Goal: Task Accomplishment & Management: Manage account settings

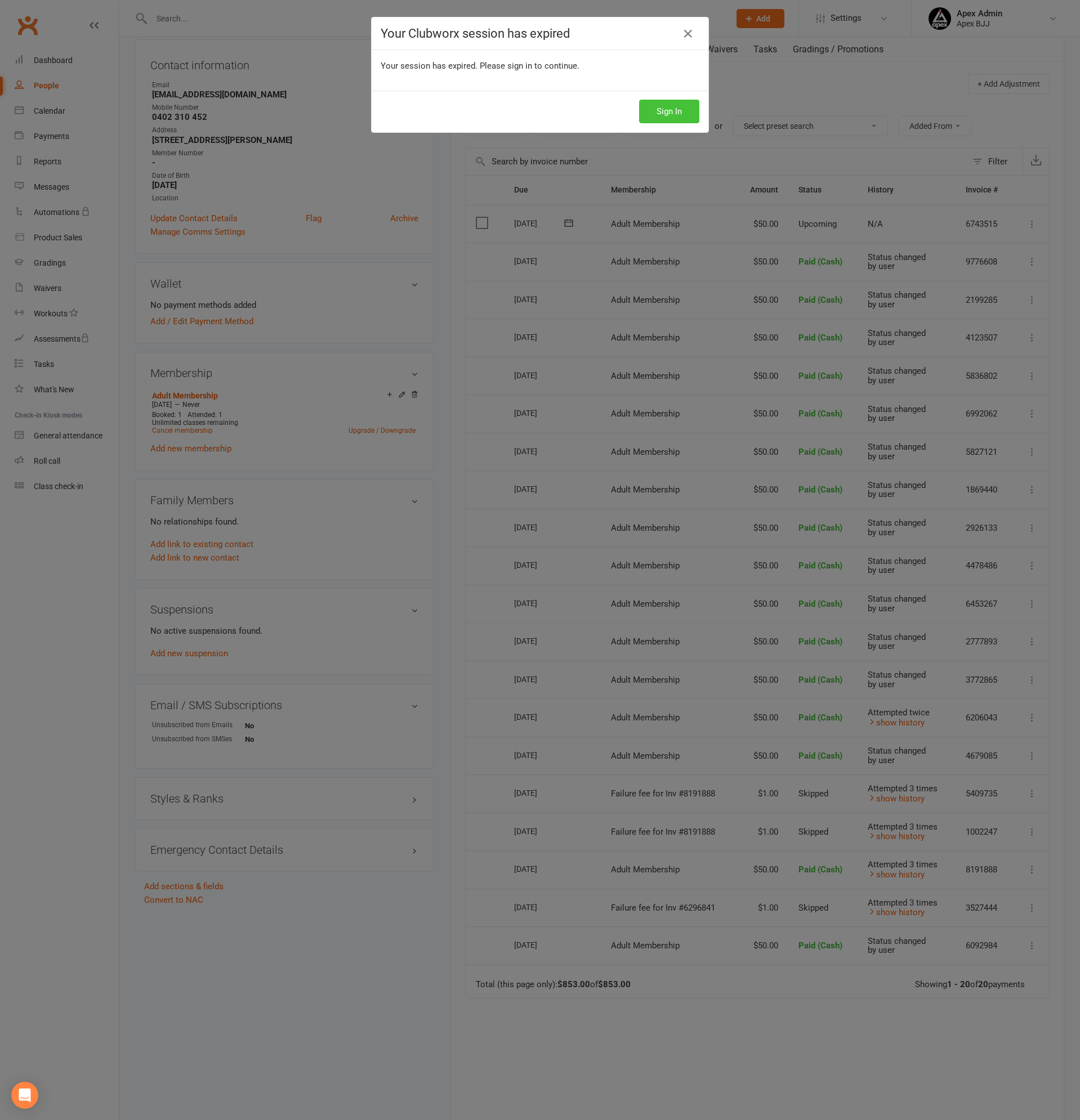
click at [679, 112] on button "Sign In" at bounding box center [669, 111] width 60 height 24
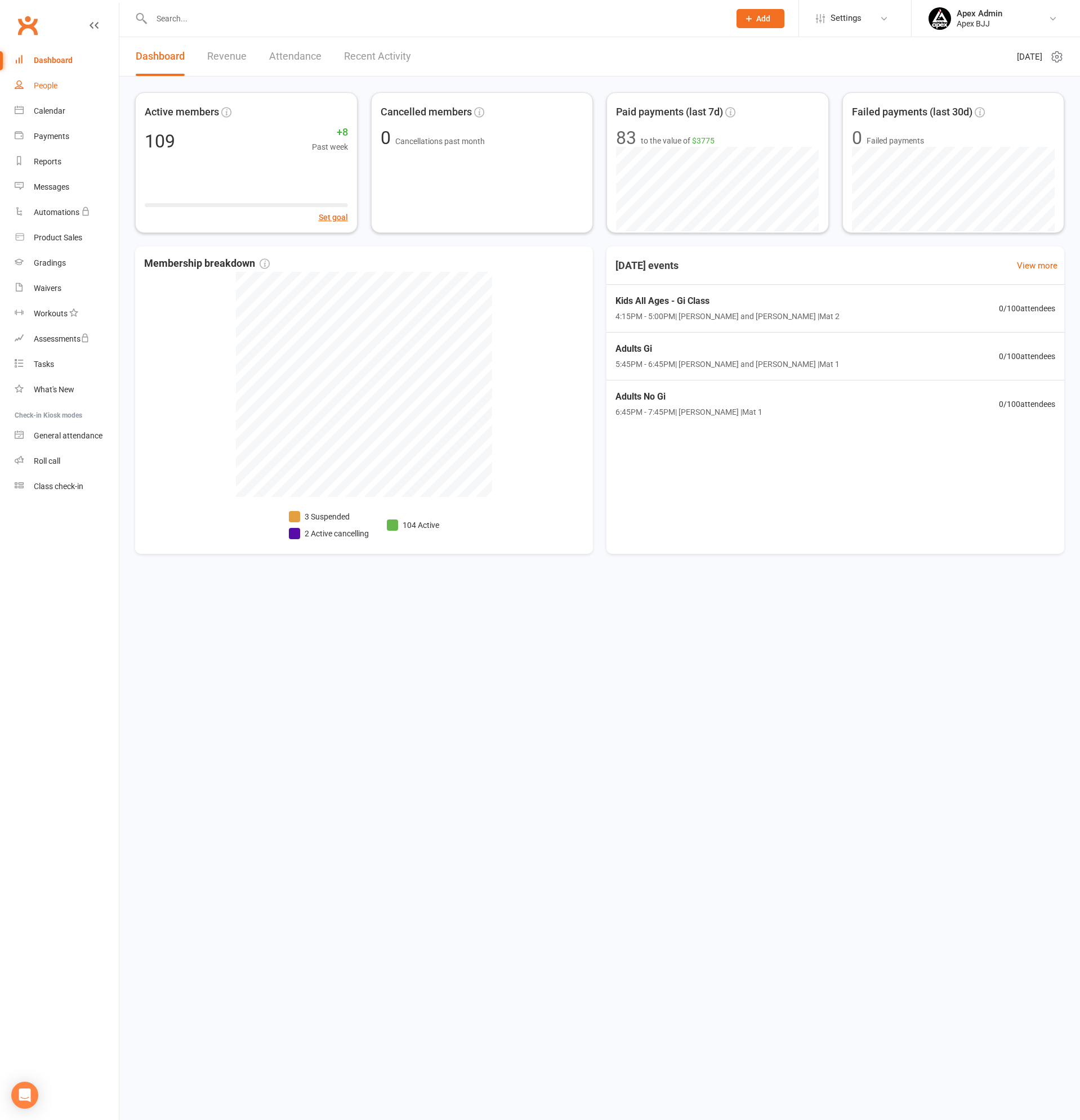
click at [50, 82] on div "People" at bounding box center [45, 85] width 24 height 9
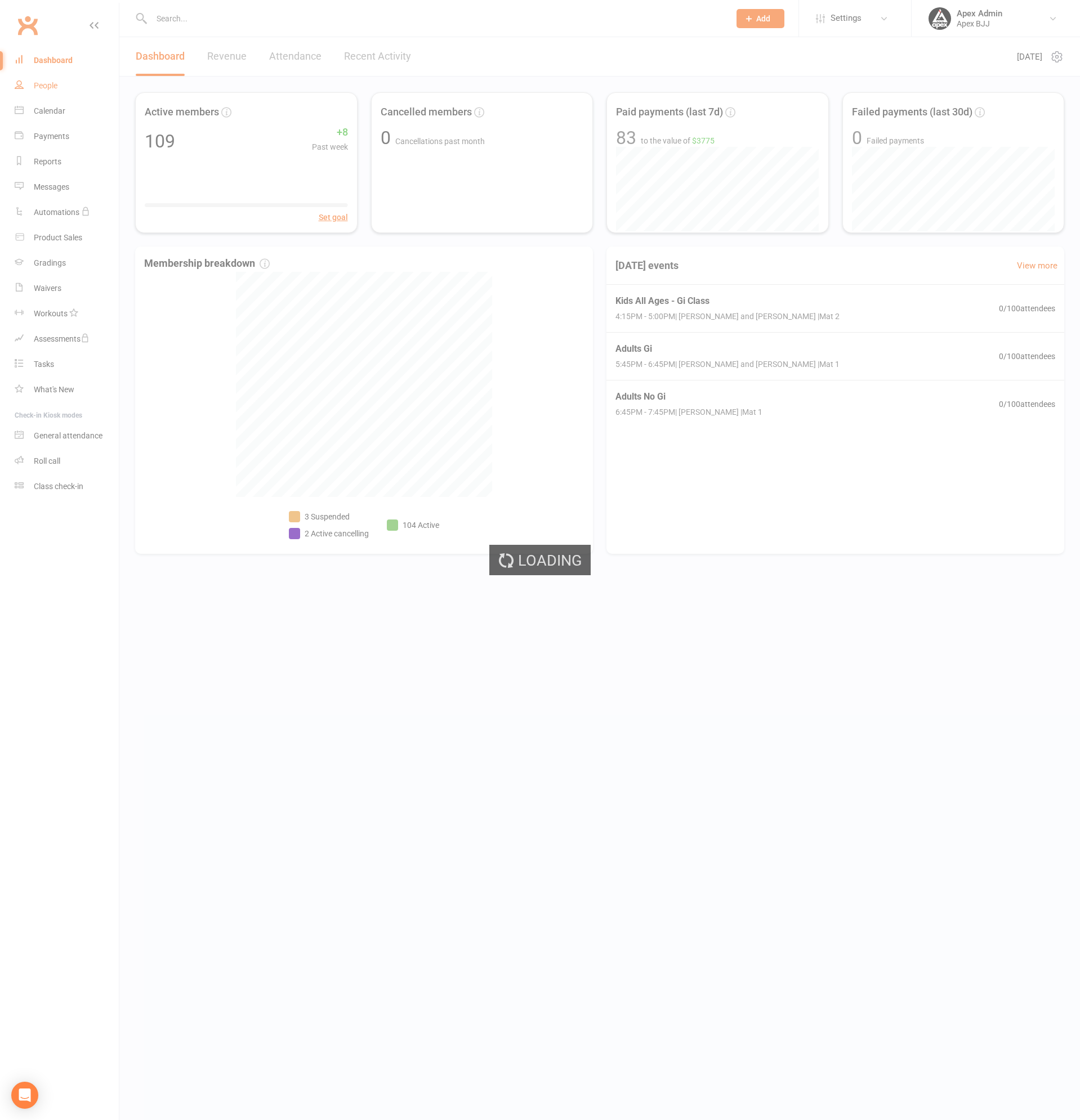
select select "100"
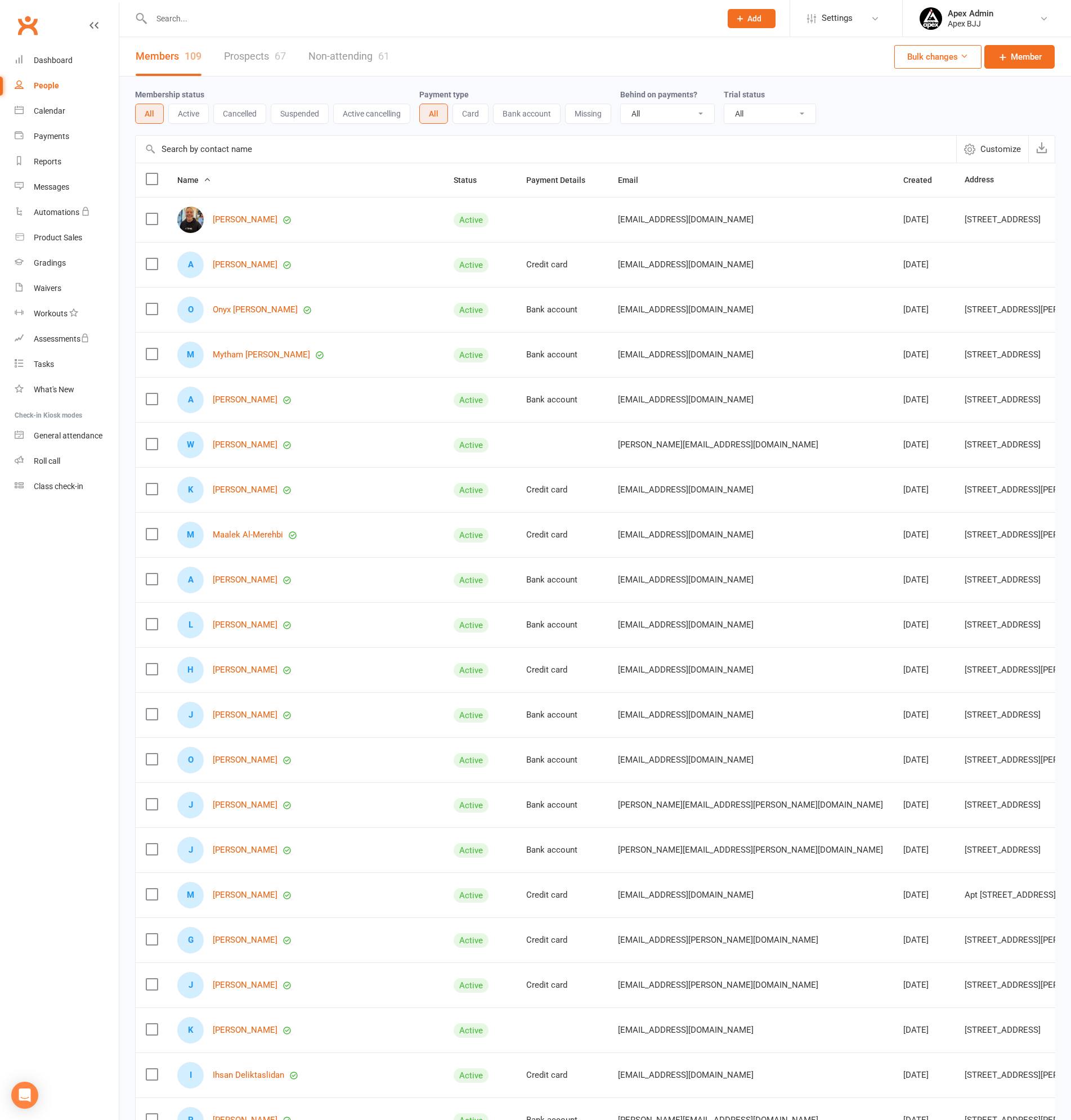
click at [212, 19] on input "text" at bounding box center [431, 18] width 565 height 16
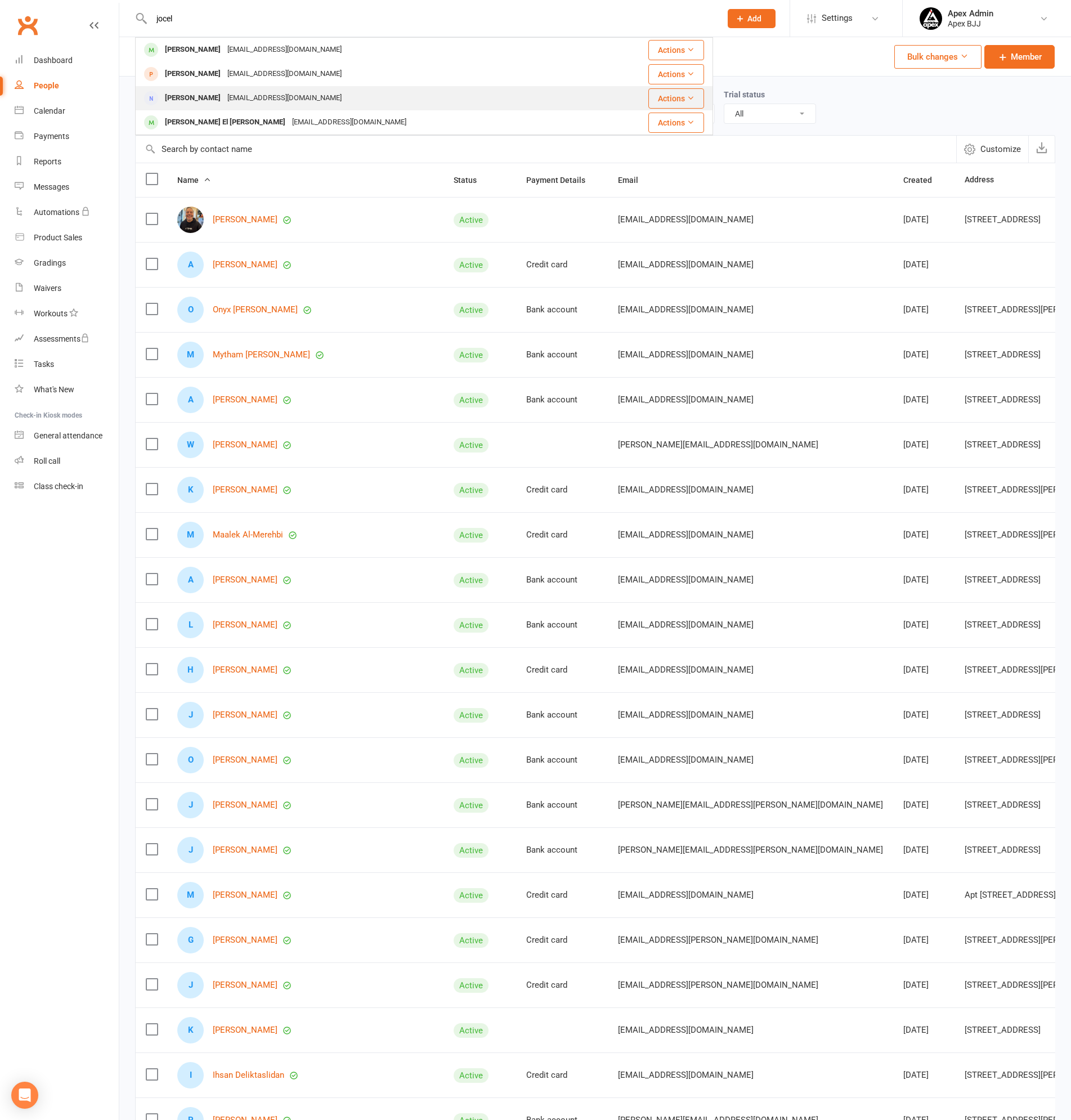
type input "jocel"
click at [203, 100] on div "Jocelyne Khouri" at bounding box center [193, 98] width 62 height 16
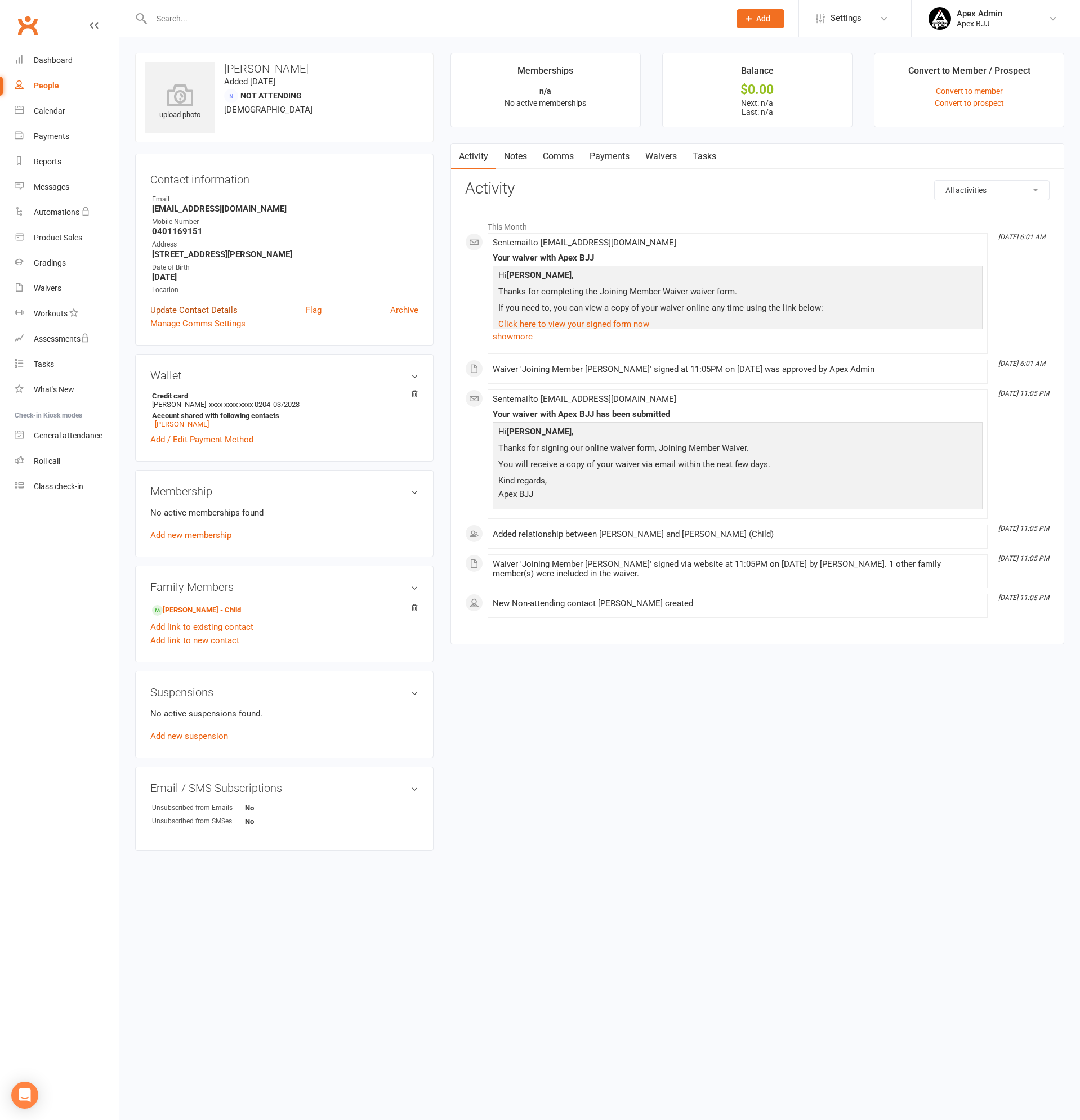
click at [190, 308] on link "Update Contact Details" at bounding box center [194, 310] width 87 height 14
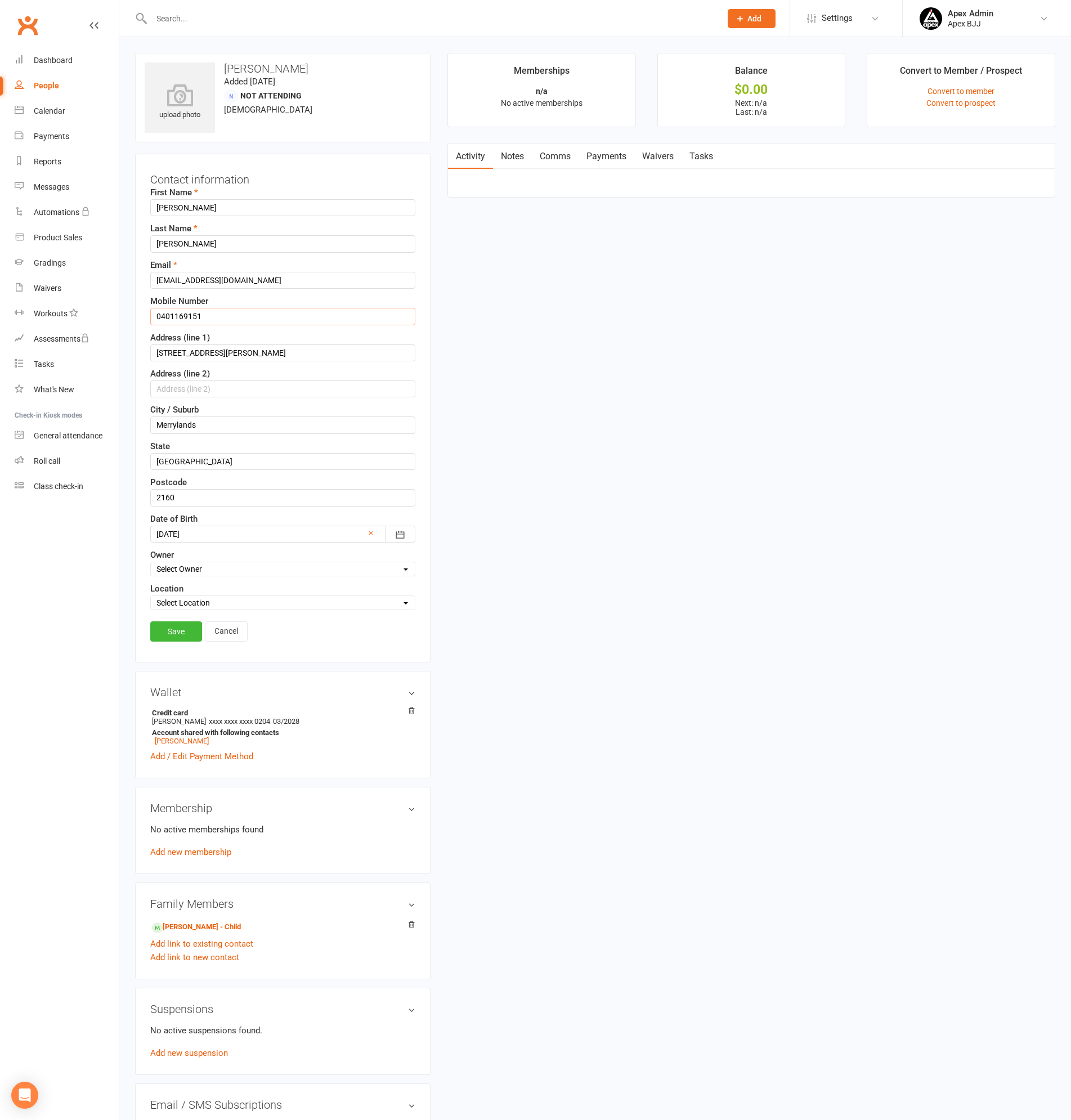
click at [206, 309] on input "0401169151" at bounding box center [283, 316] width 266 height 17
type input "0401 169 151"
click at [230, 355] on input "10 Mills St" at bounding box center [283, 353] width 266 height 17
type input "10 Mills Street"
drag, startPoint x: 215, startPoint y: 421, endPoint x: 38, endPoint y: 421, distance: 177.0
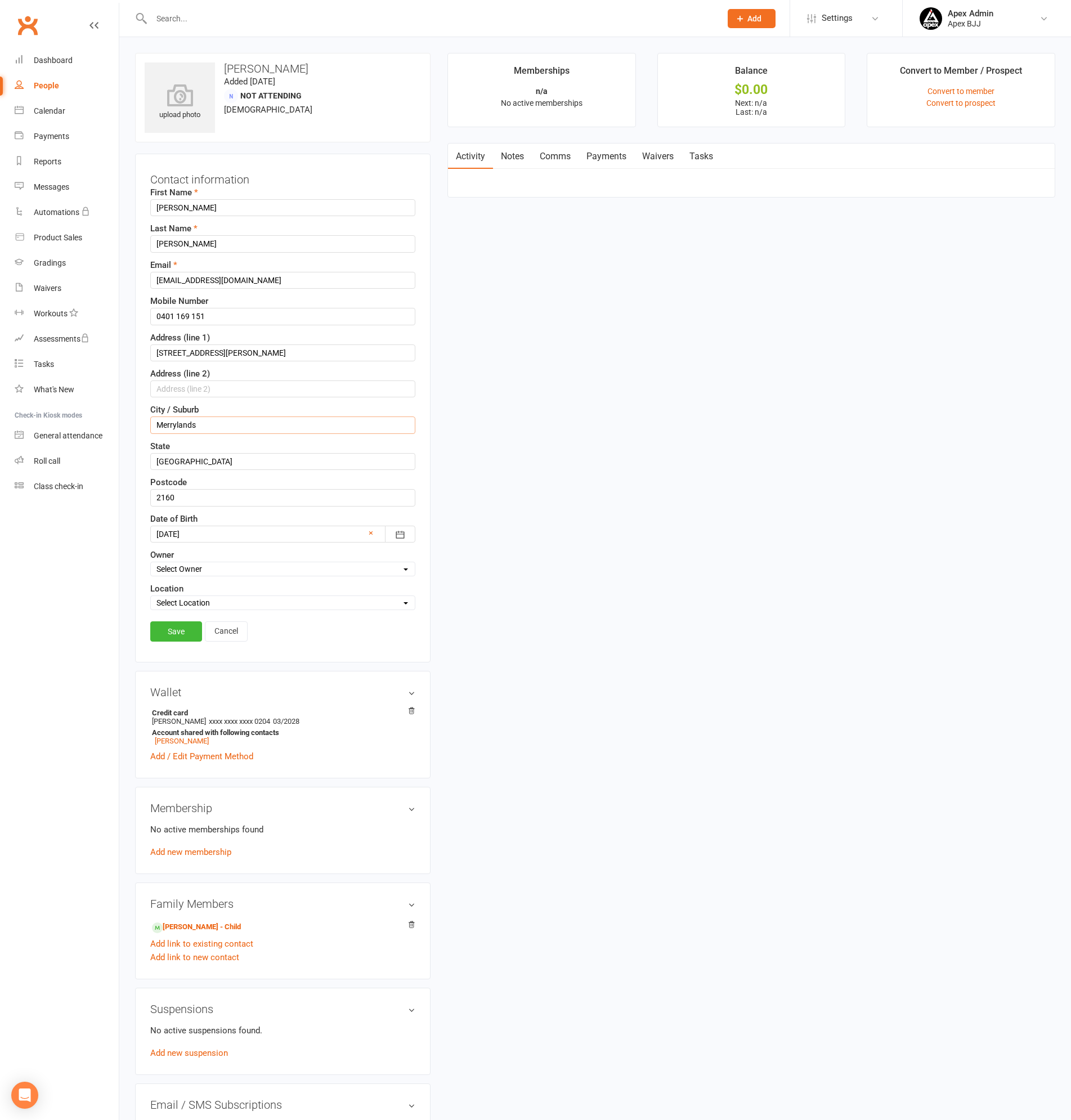
click at [38, 421] on ui-view "Prospect Member Non-attending contact Class / event Appointment Grading event T…" at bounding box center [535, 610] width 1071 height 1216
type input "MERRYLANDS"
click at [185, 635] on link "Save" at bounding box center [176, 631] width 51 height 20
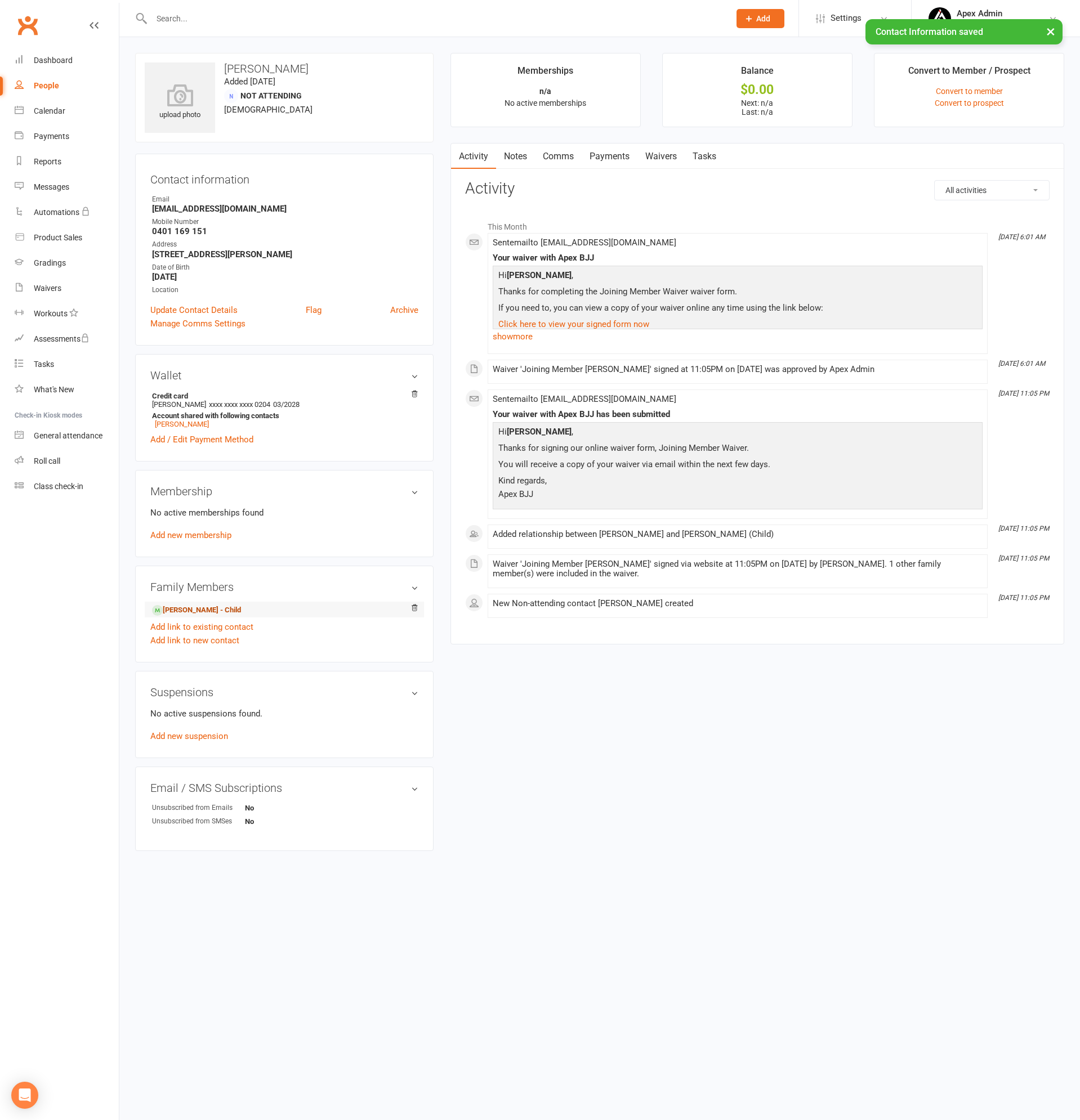
click at [208, 609] on link "Gabriel Khouri - Child" at bounding box center [196, 610] width 89 height 11
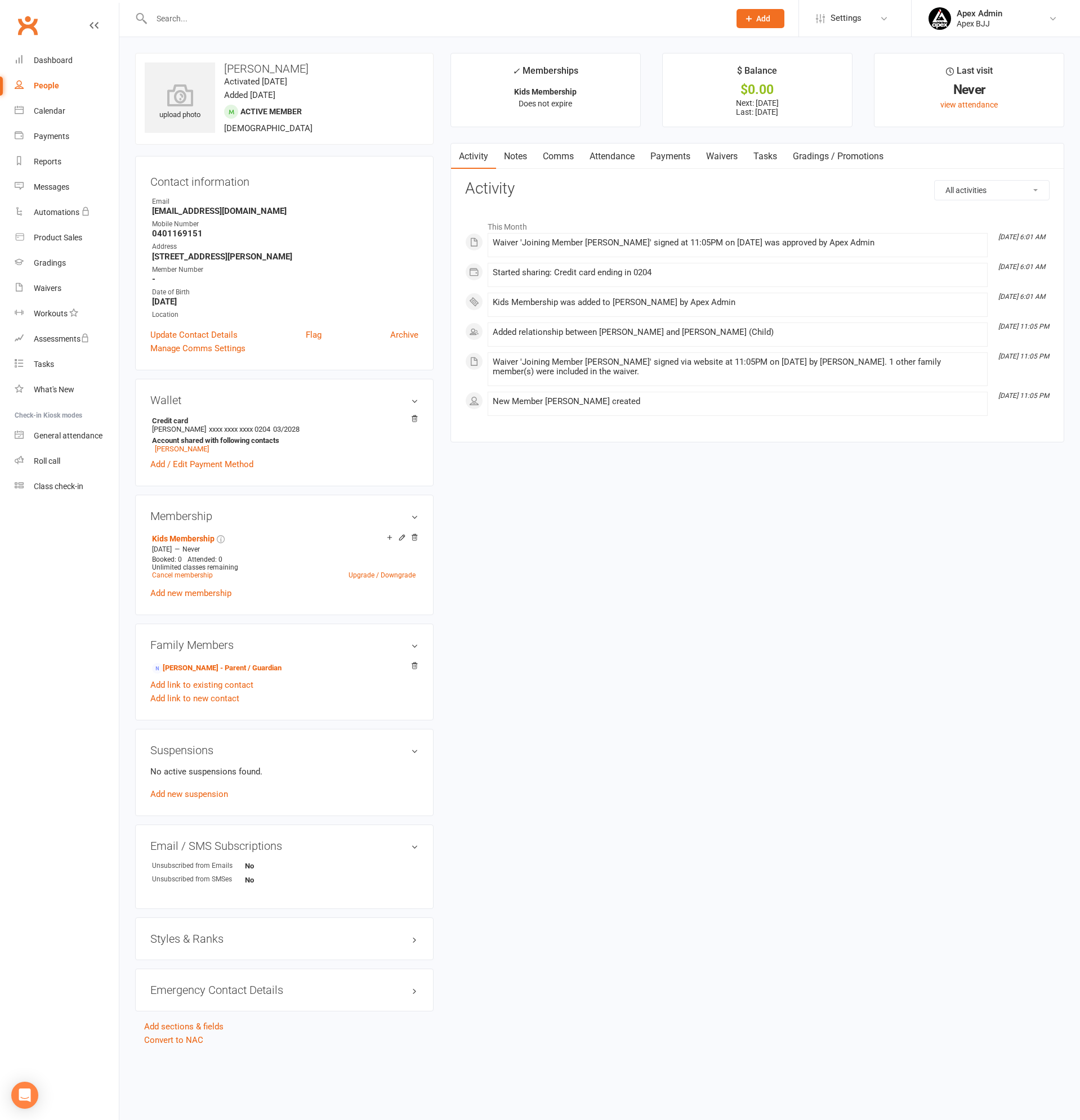
click at [681, 154] on link "Payments" at bounding box center [670, 157] width 56 height 26
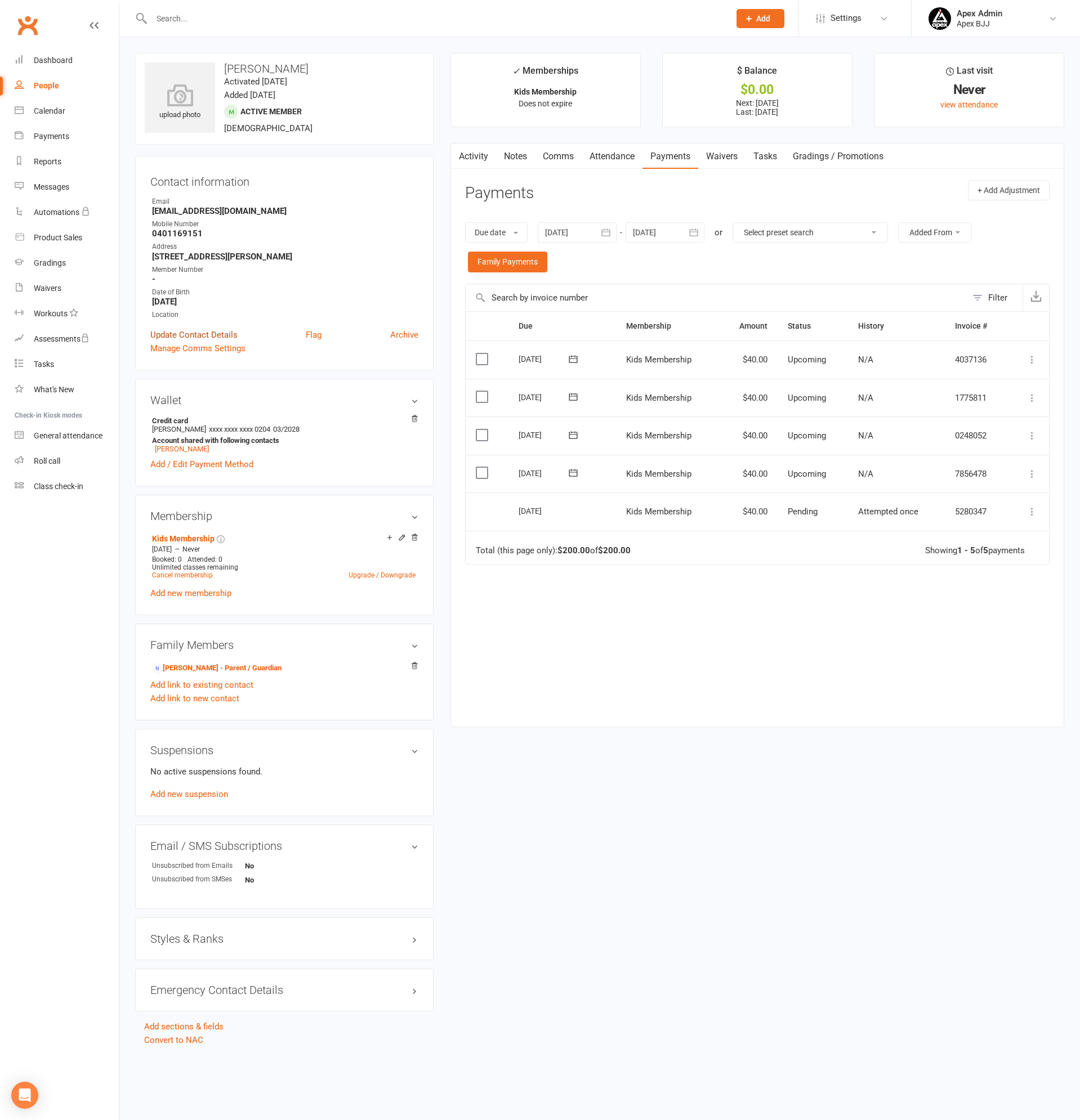
click at [195, 331] on link "Update Contact Details" at bounding box center [194, 335] width 87 height 14
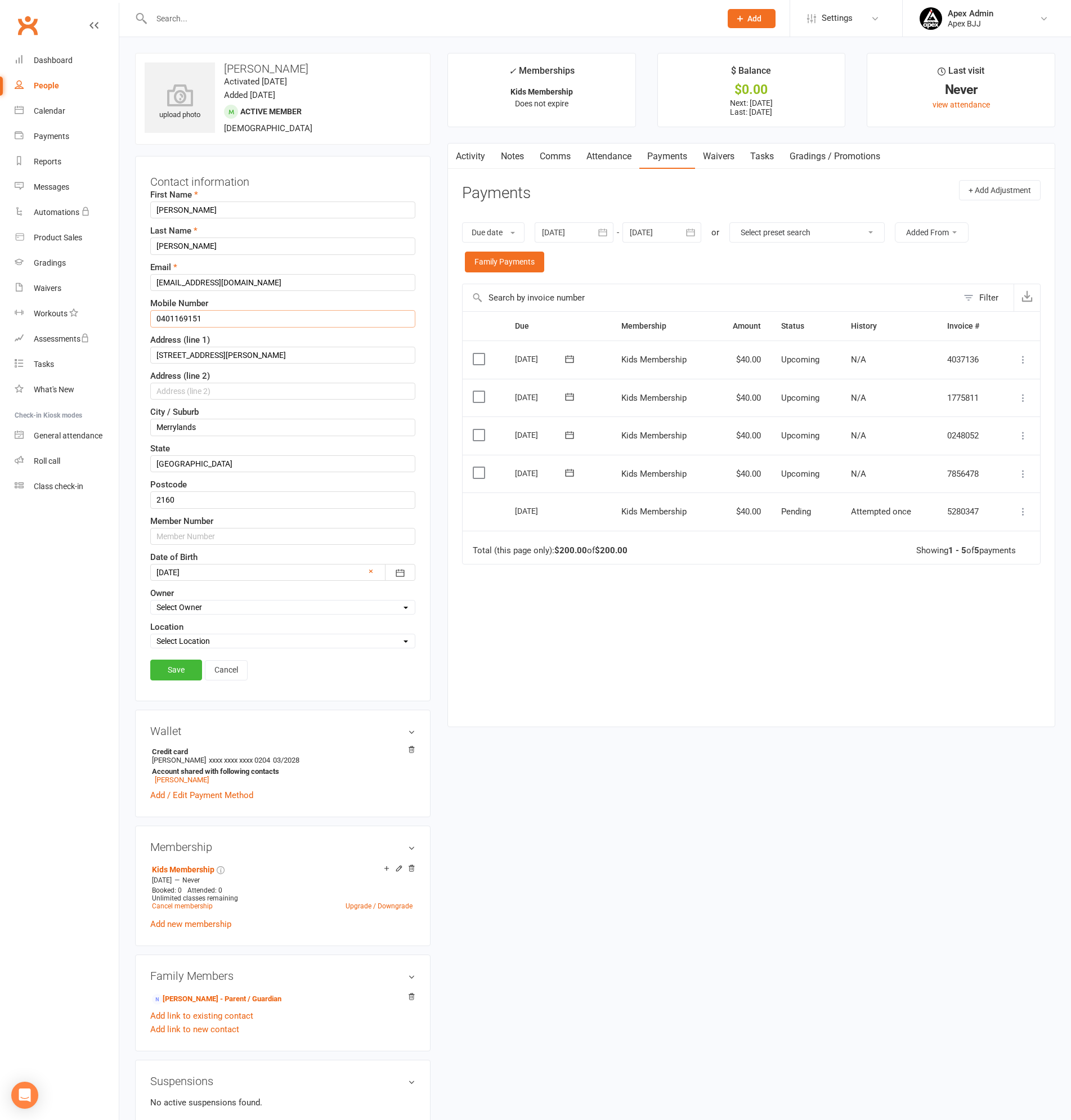
click at [229, 313] on input "0401169151" at bounding box center [283, 319] width 266 height 17
type input "0401 169 151"
click at [208, 354] on input "10 Mills St" at bounding box center [283, 355] width 266 height 17
type input "10 Mills Street"
drag, startPoint x: 218, startPoint y: 428, endPoint x: 105, endPoint y: 420, distance: 113.3
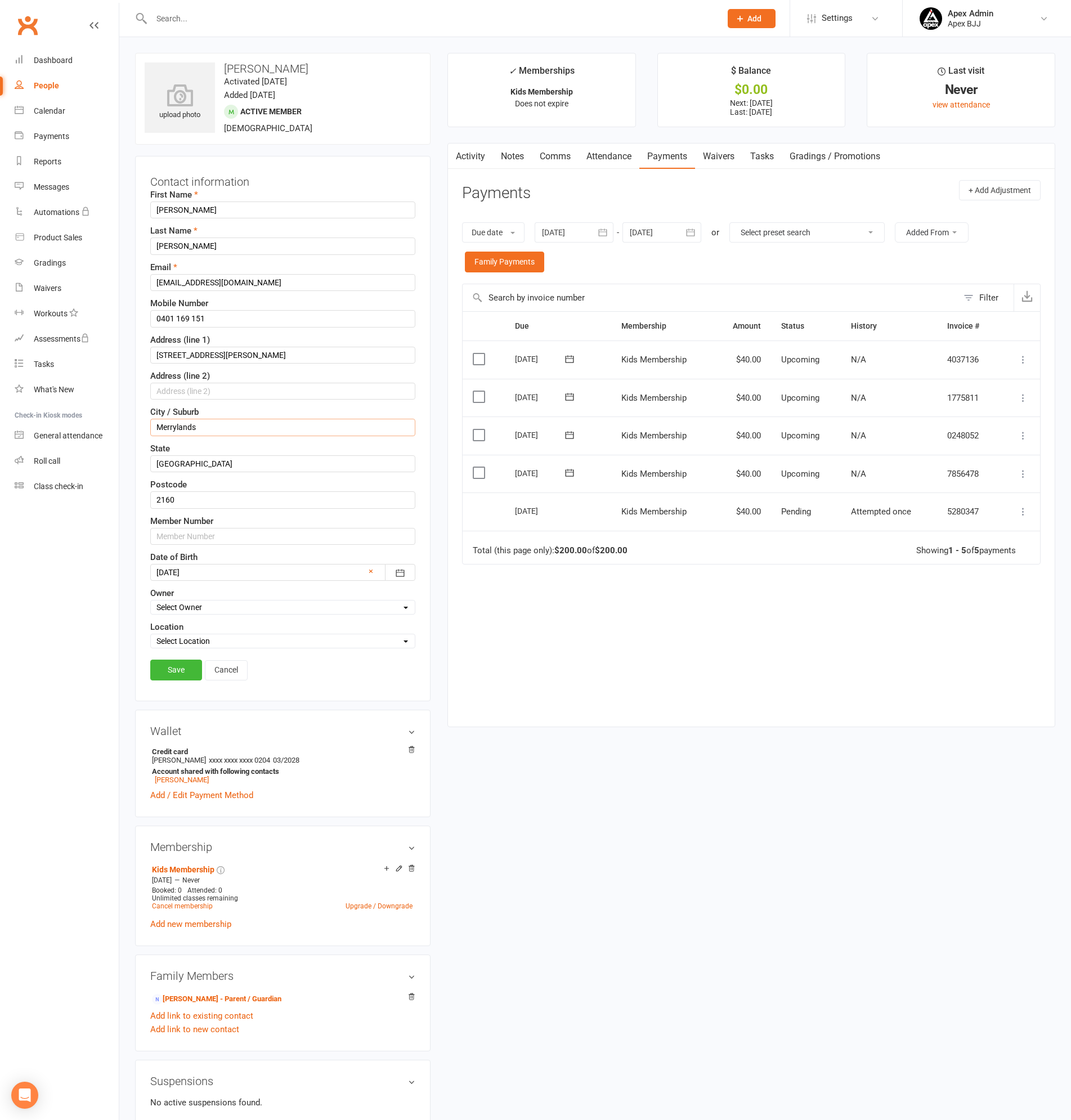
click at [105, 420] on ui-view "Prospect Member Non-attending contact Class / event Appointment Grading event T…" at bounding box center [535, 704] width 1071 height 1403
type input "MERRYLANDS"
click at [178, 673] on link "Save" at bounding box center [176, 670] width 51 height 20
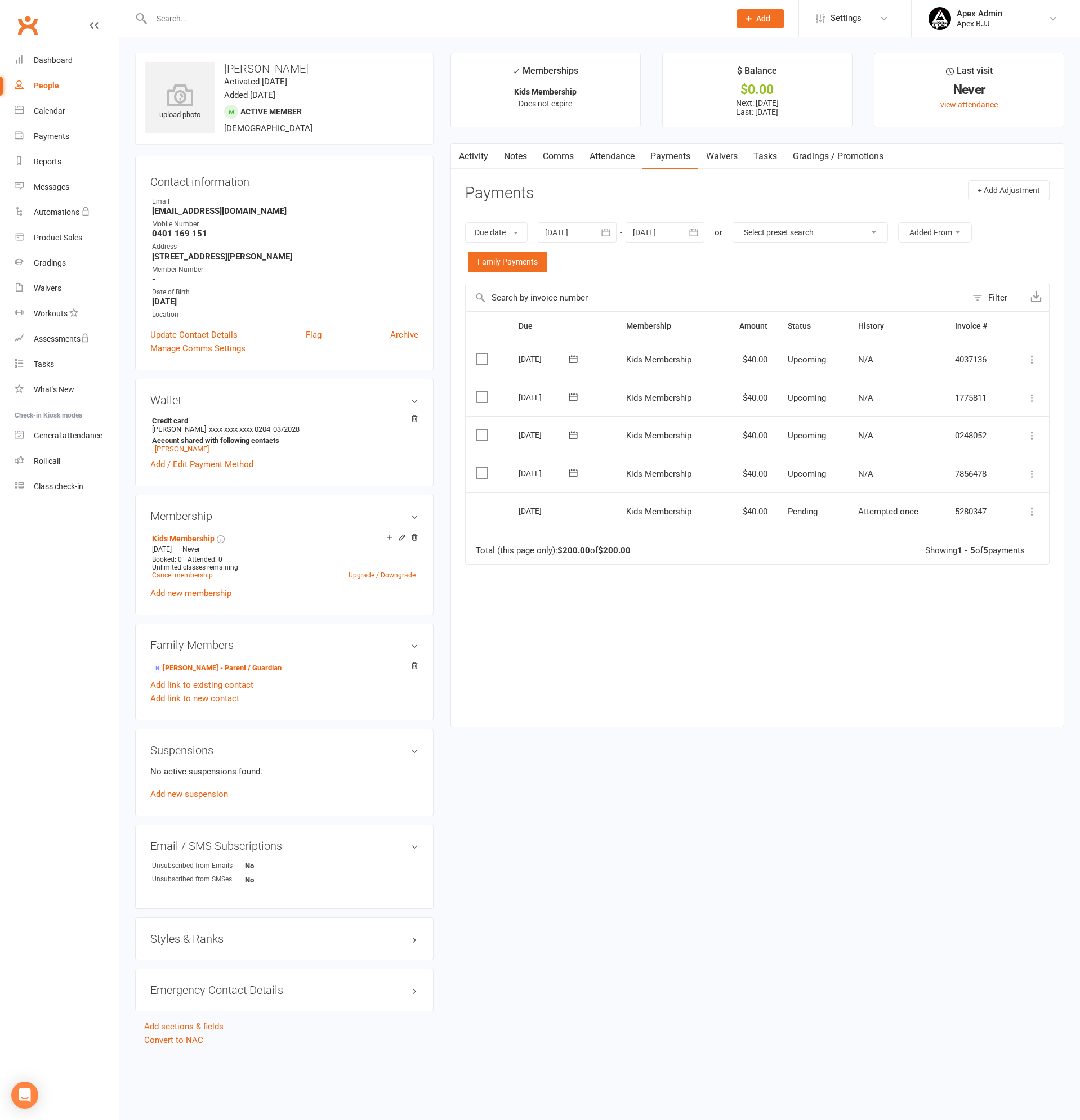
click at [54, 84] on div "People" at bounding box center [46, 85] width 25 height 9
select select "100"
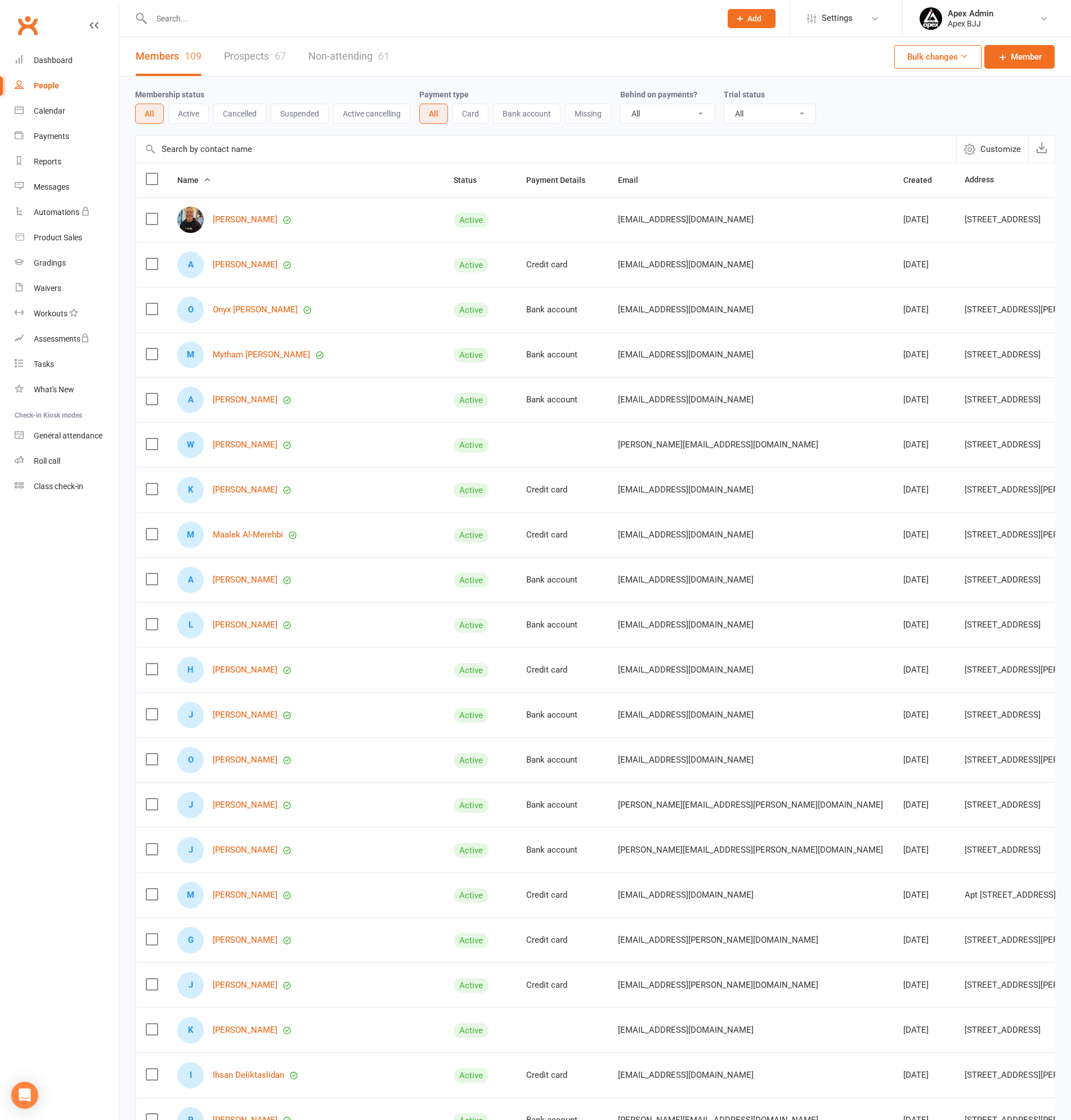
click at [263, 54] on link "Prospects 67" at bounding box center [255, 56] width 62 height 39
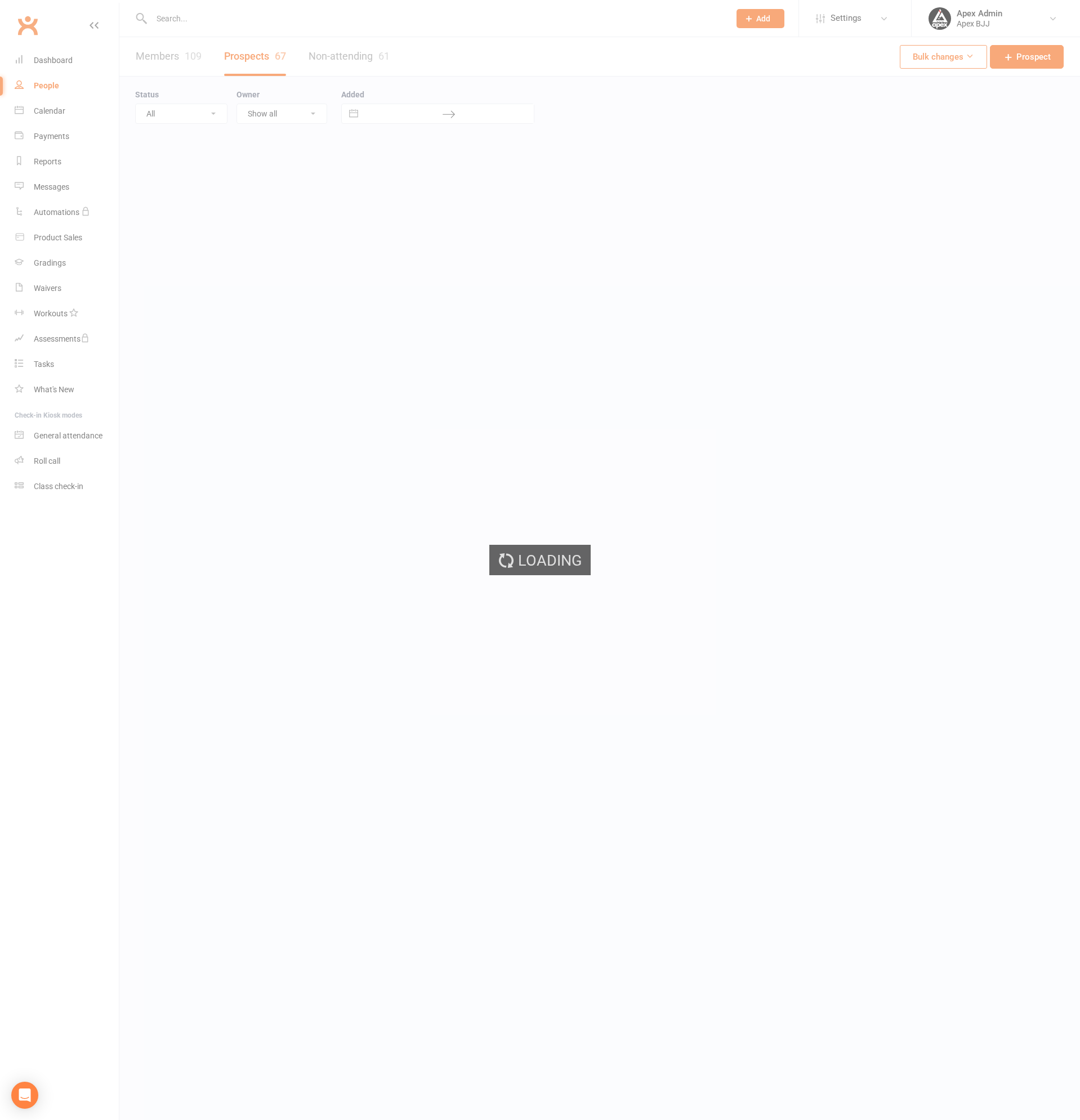
select select "100"
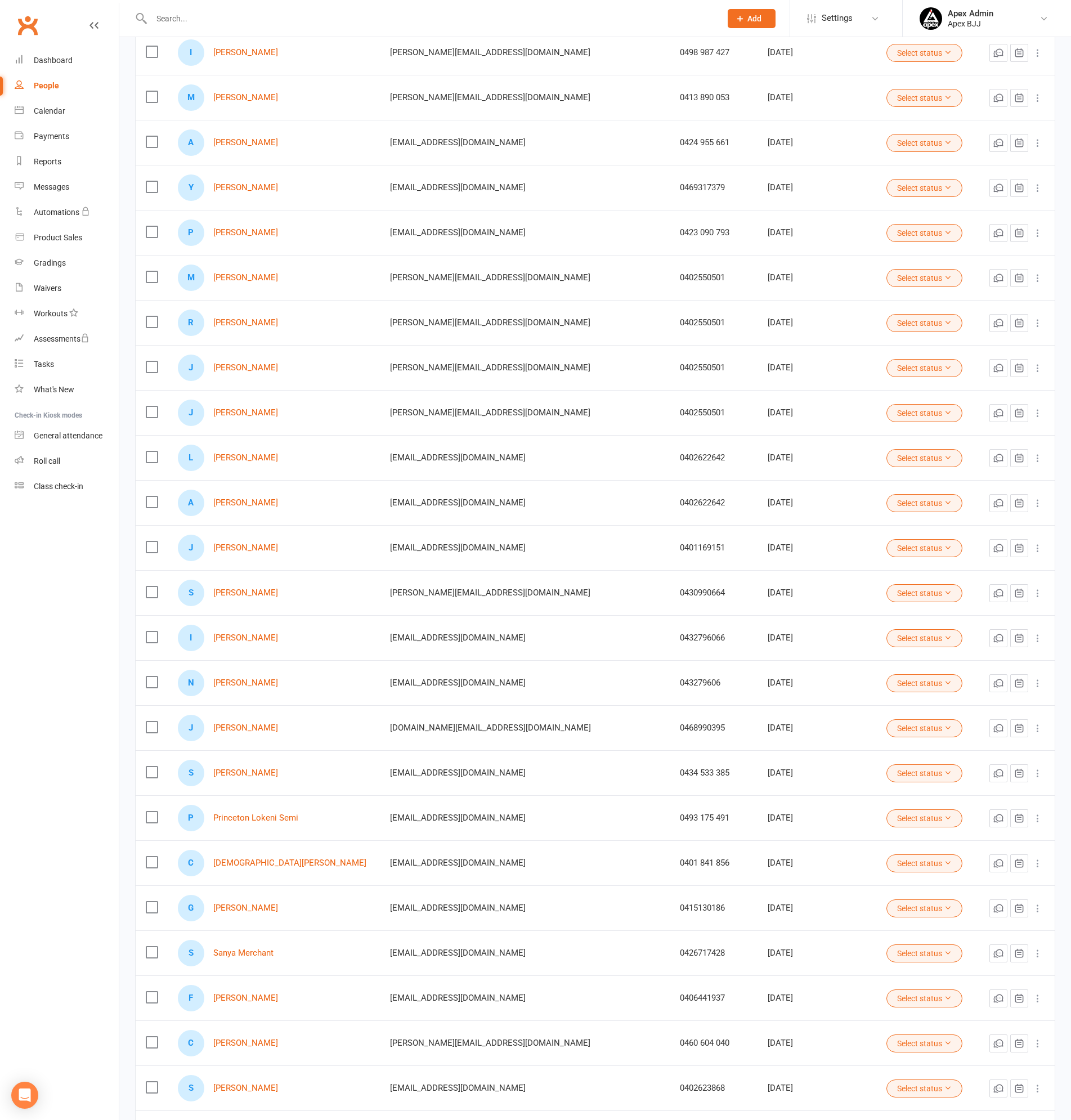
scroll to position [1519, 0]
click at [152, 542] on label at bounding box center [151, 546] width 11 height 11
click at [152, 540] on input "checkbox" at bounding box center [151, 540] width 11 height 0
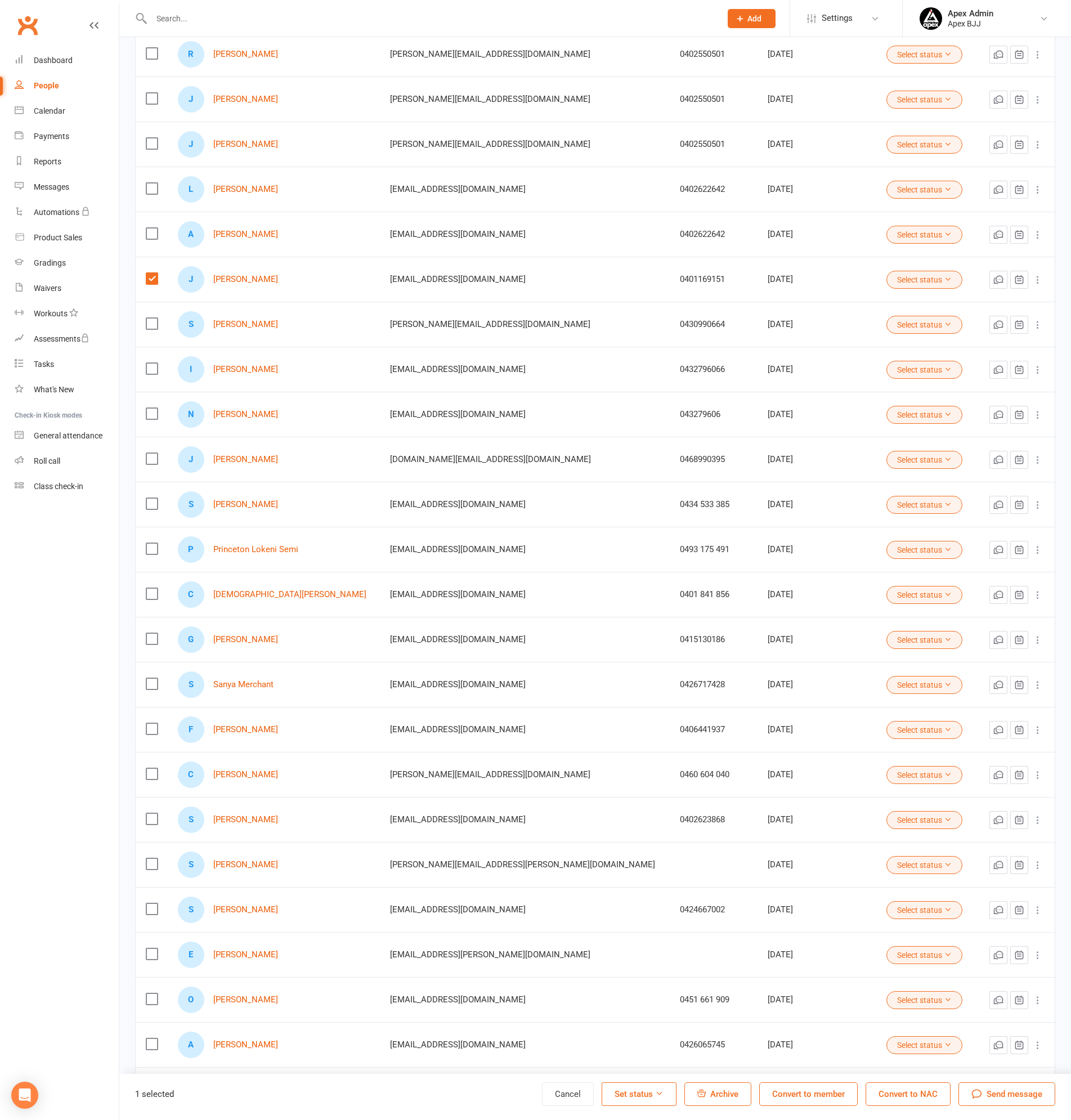
scroll to position [1688, 0]
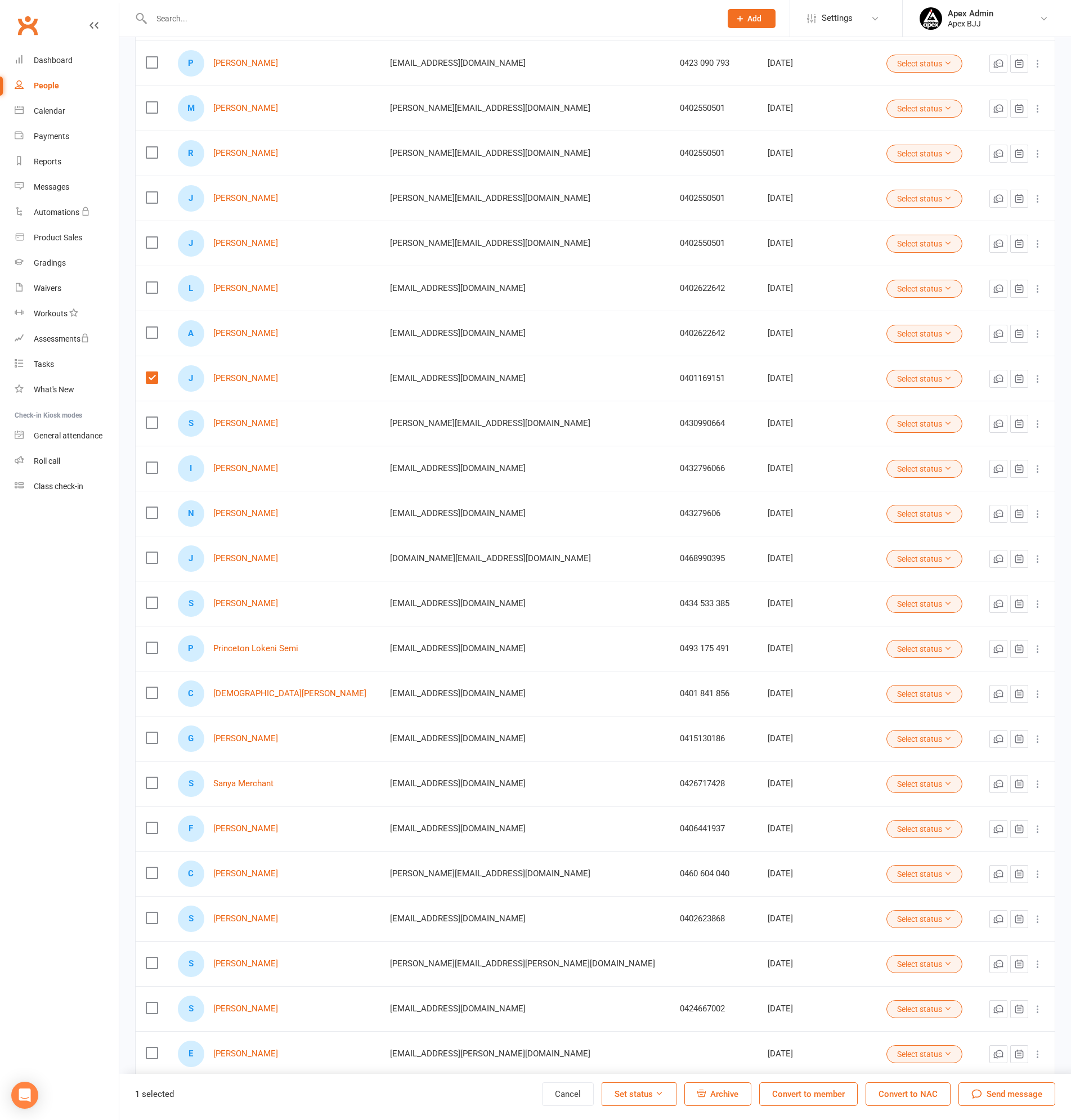
drag, startPoint x: 743, startPoint y: 1098, endPoint x: 589, endPoint y: 38, distance: 1071.1
click at [743, 1098] on button "Archive" at bounding box center [718, 1094] width 67 height 24
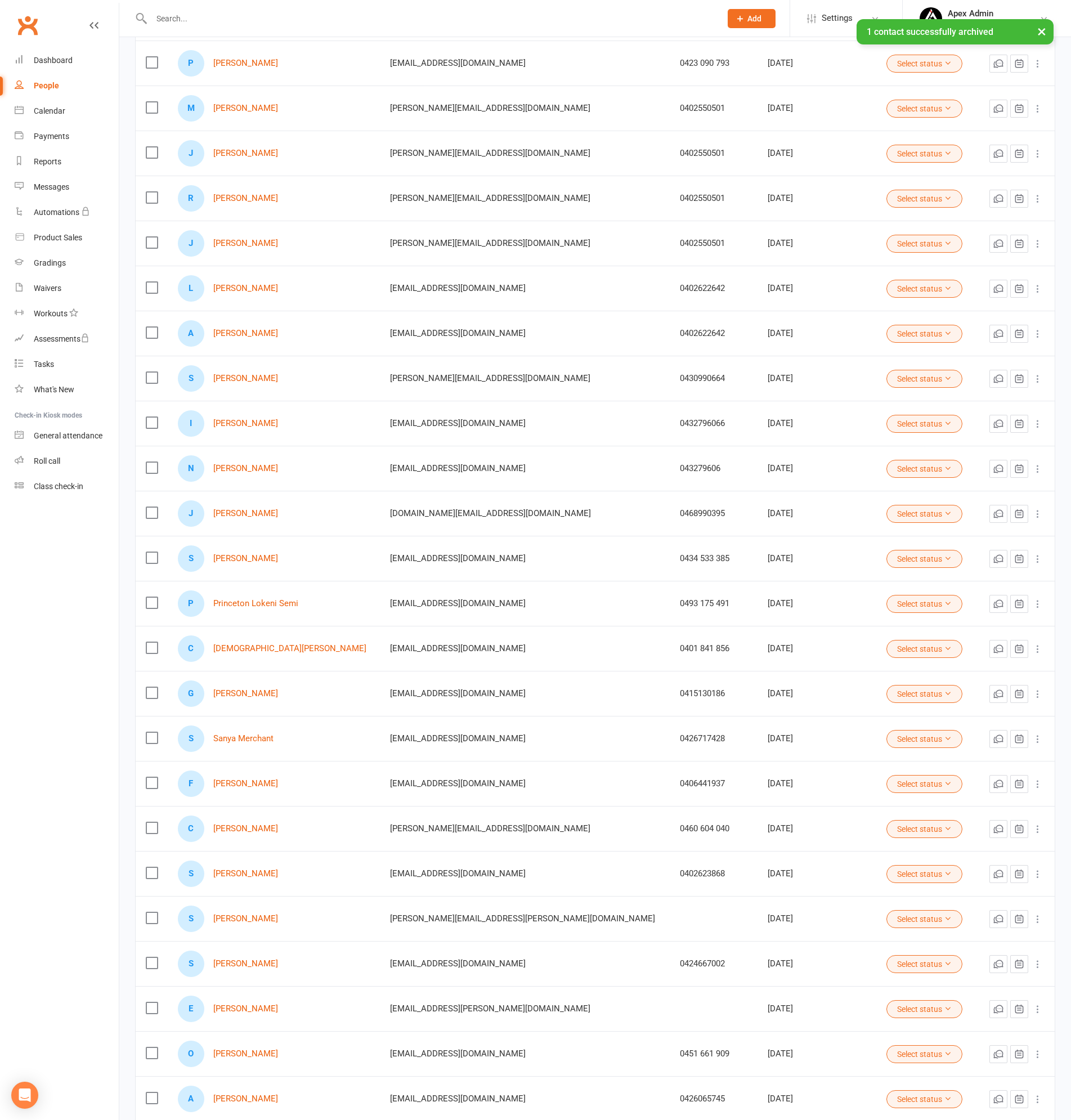
click at [236, 19] on div "× 1 contact successfully archived" at bounding box center [528, 19] width 1056 height 0
click at [187, 19] on input "text" at bounding box center [431, 18] width 565 height 16
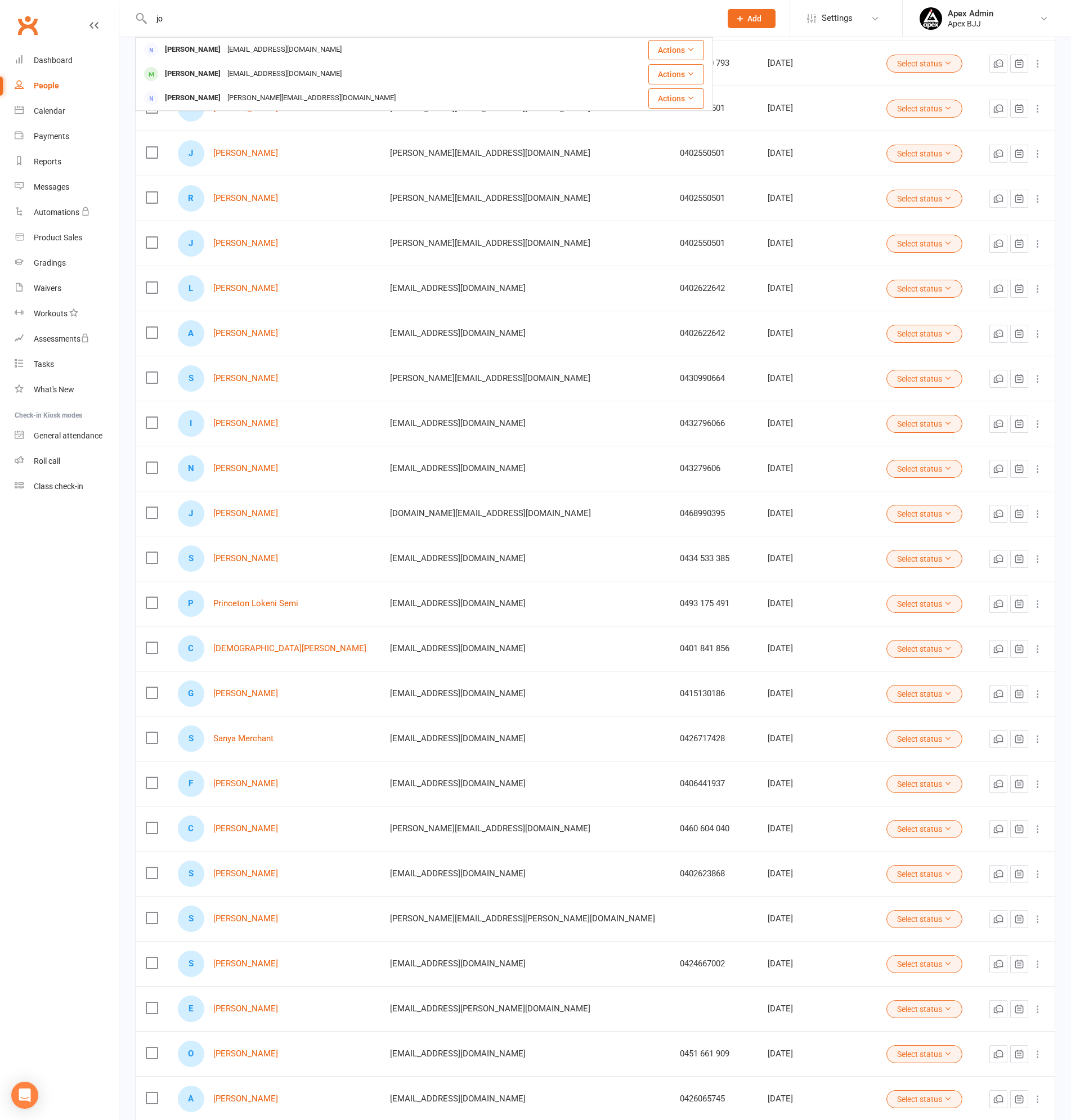
type input "j"
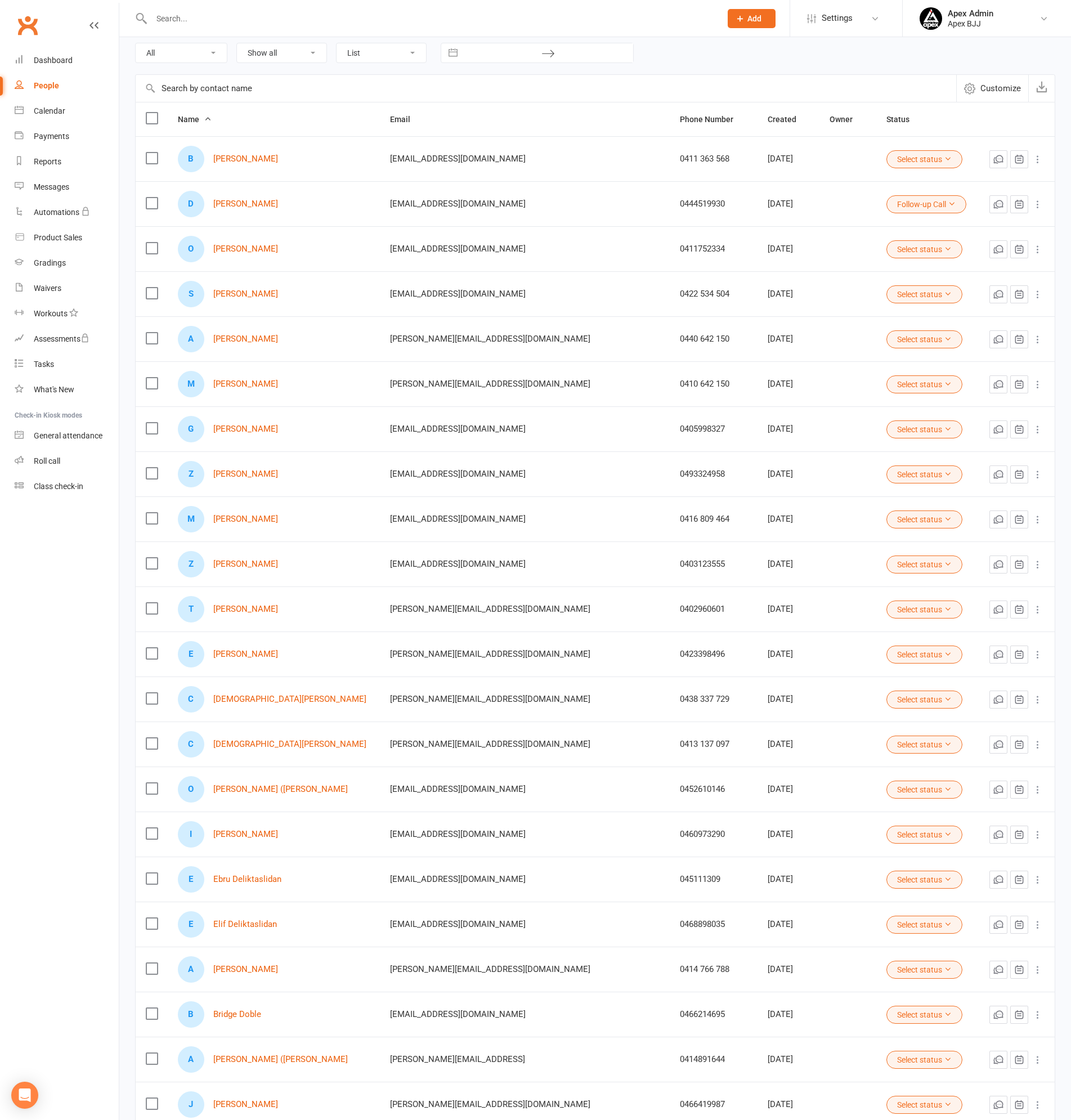
scroll to position [0, 0]
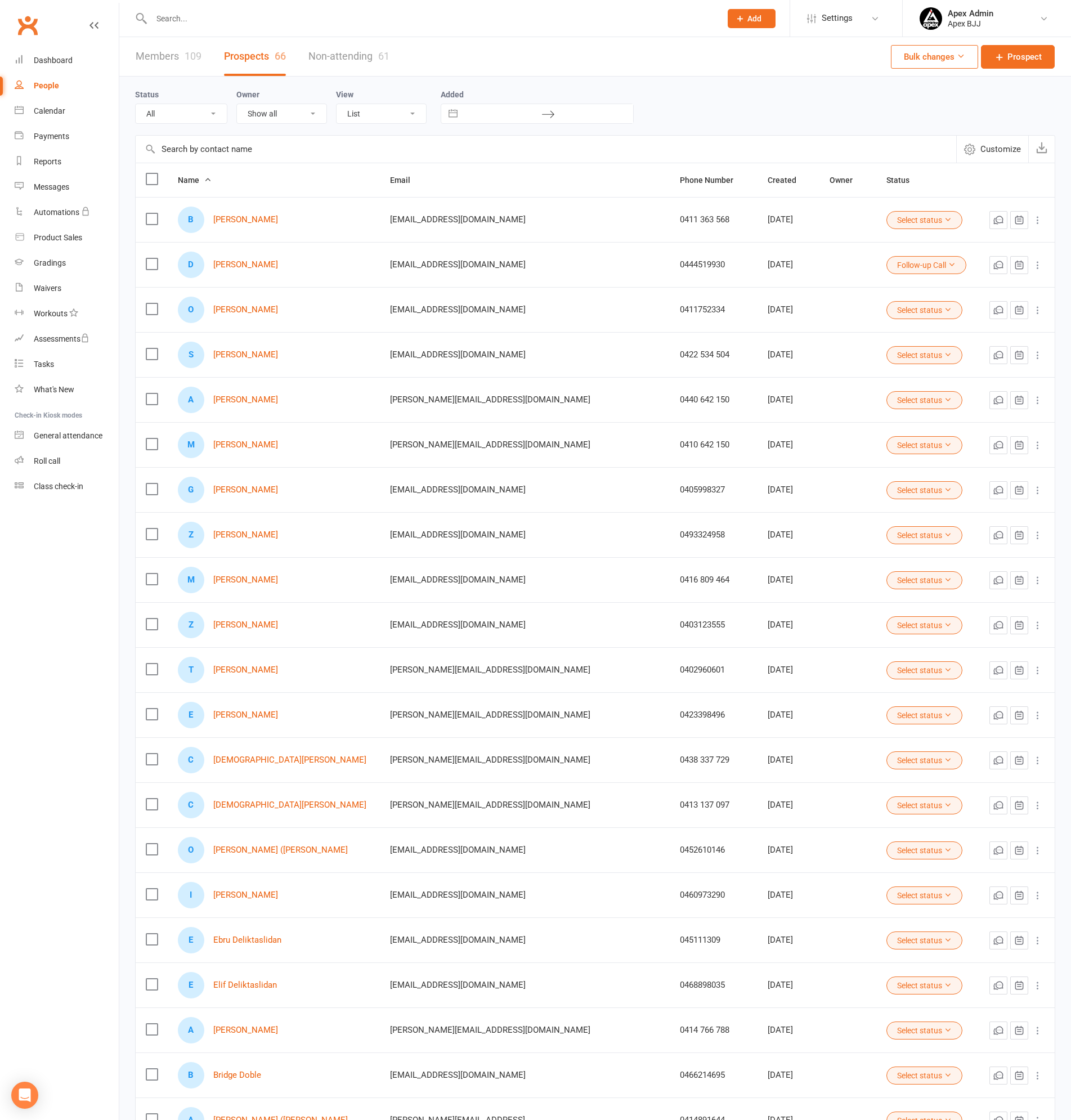
click at [157, 52] on link "Members 109" at bounding box center [168, 56] width 66 height 39
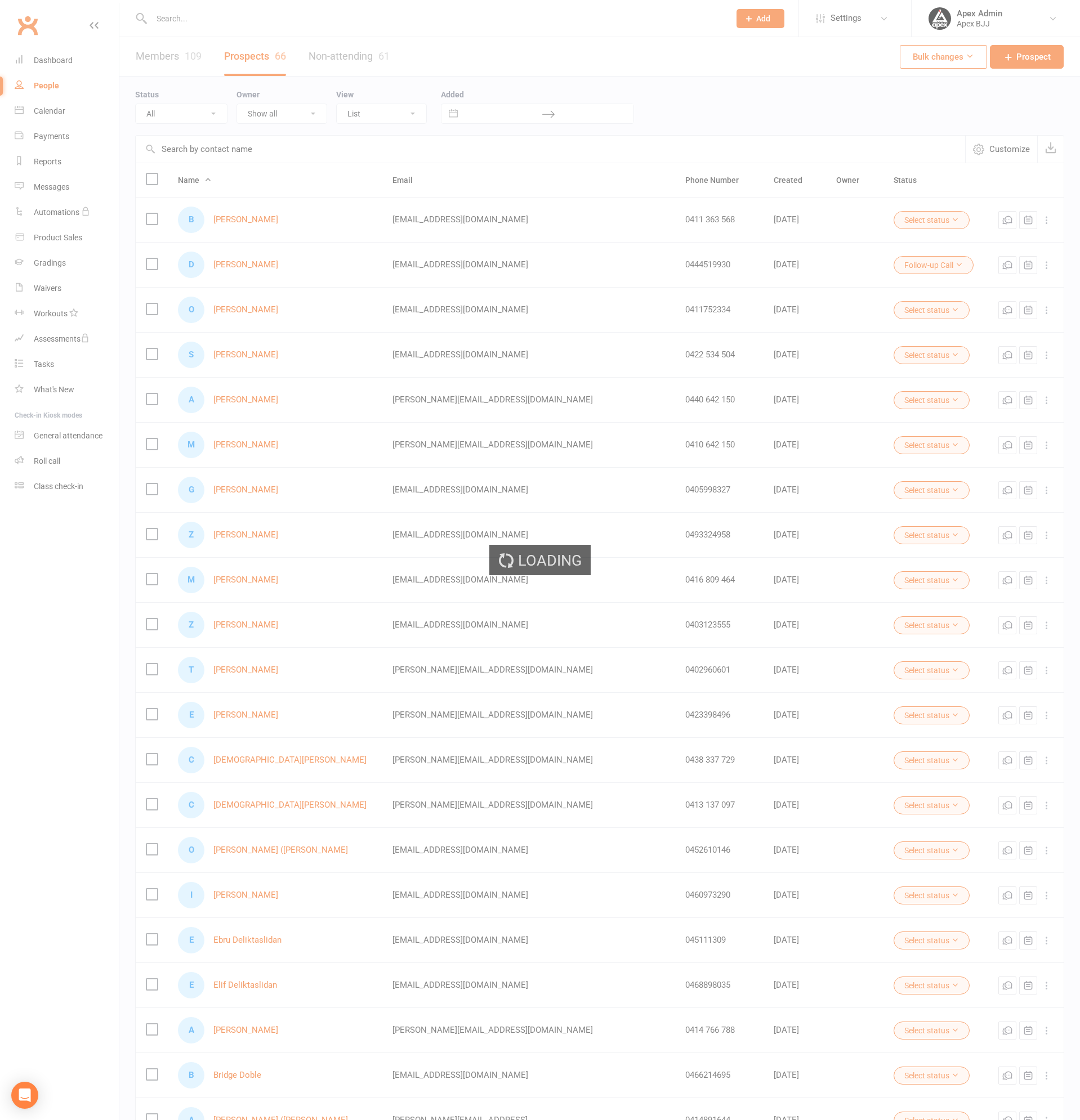
select select "100"
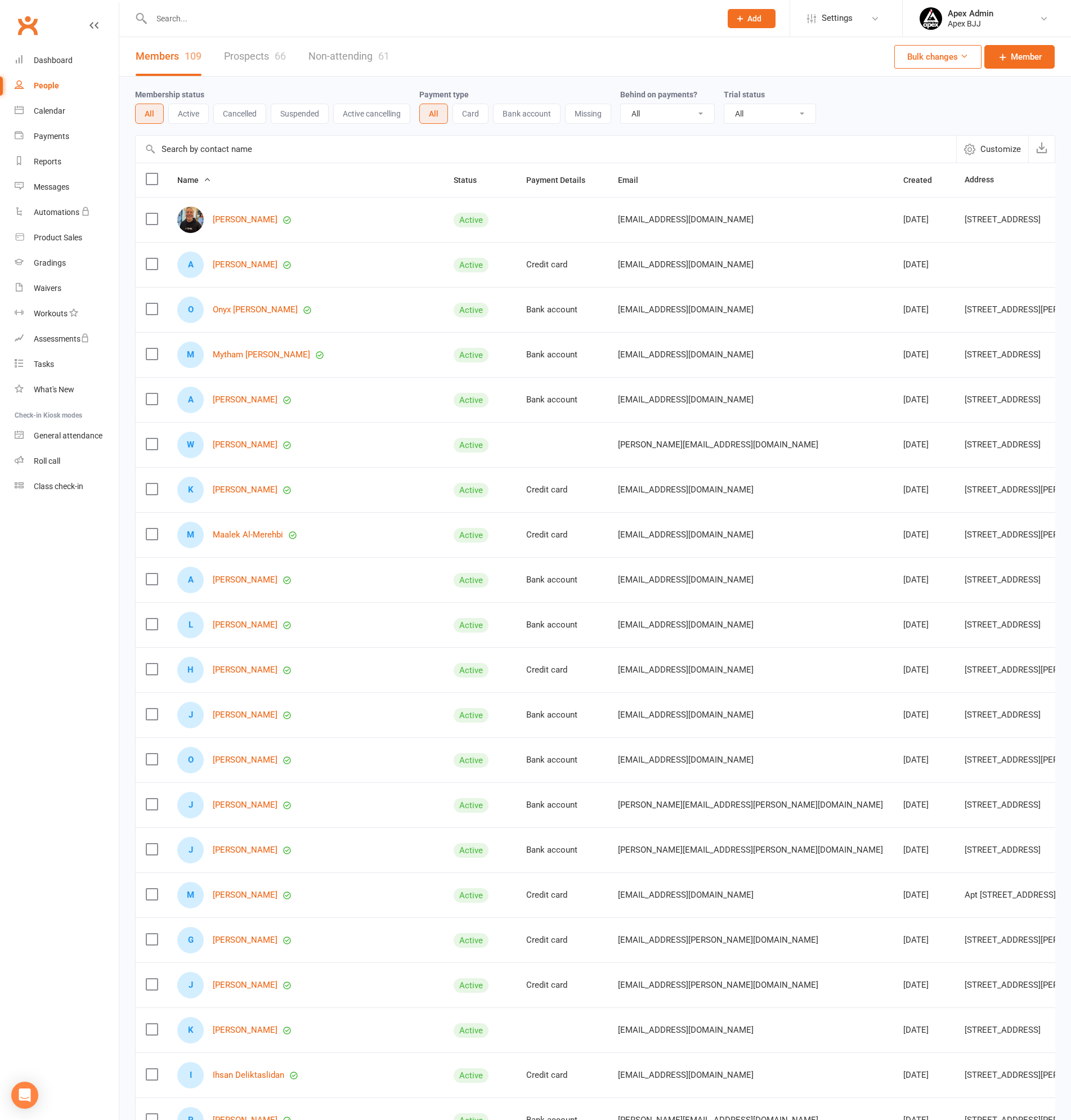
click at [159, 15] on input "text" at bounding box center [431, 18] width 565 height 16
type input "jocelyn"
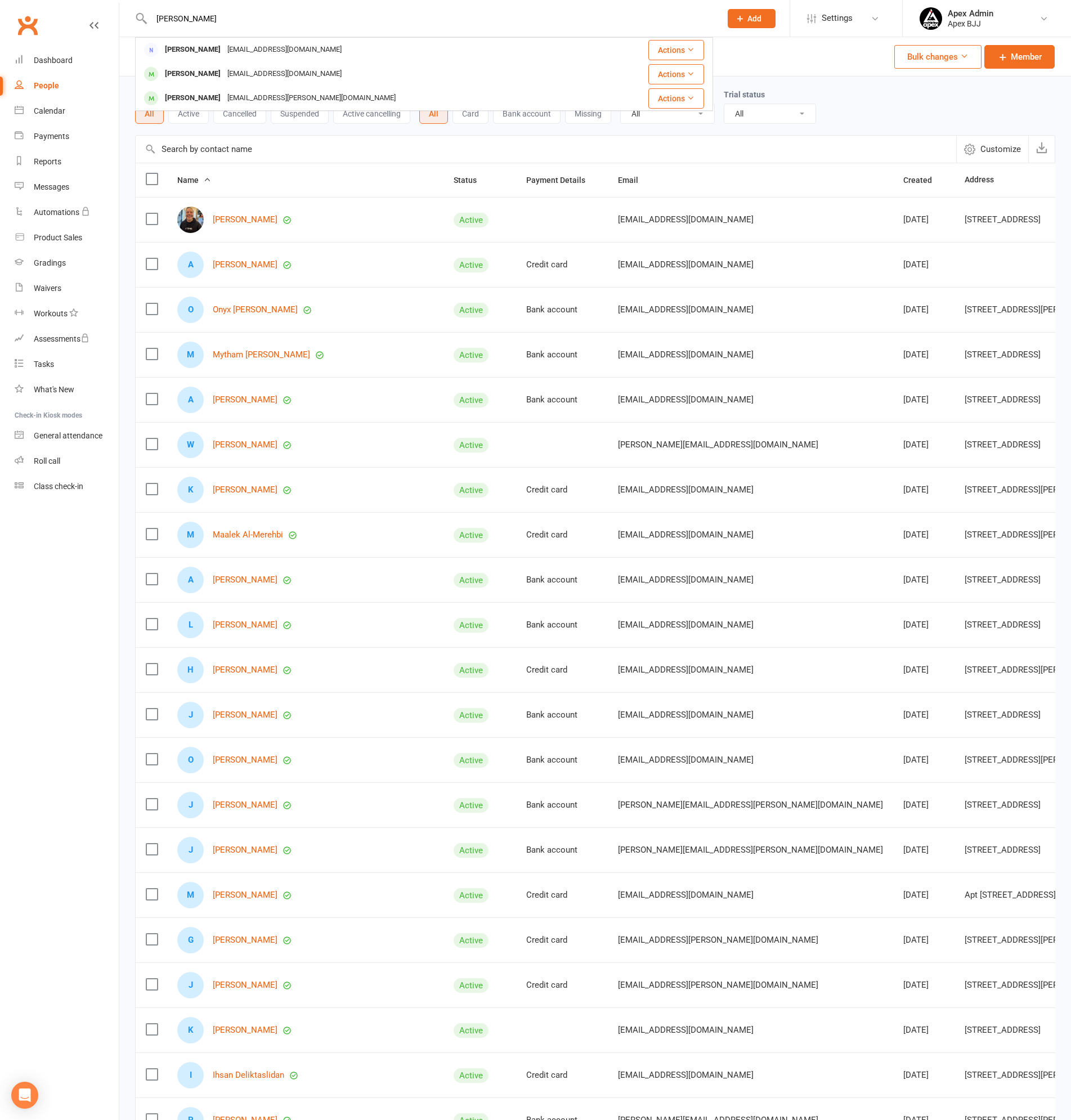
drag, startPoint x: 194, startPoint y: 16, endPoint x: 93, endPoint y: -3, distance: 102.8
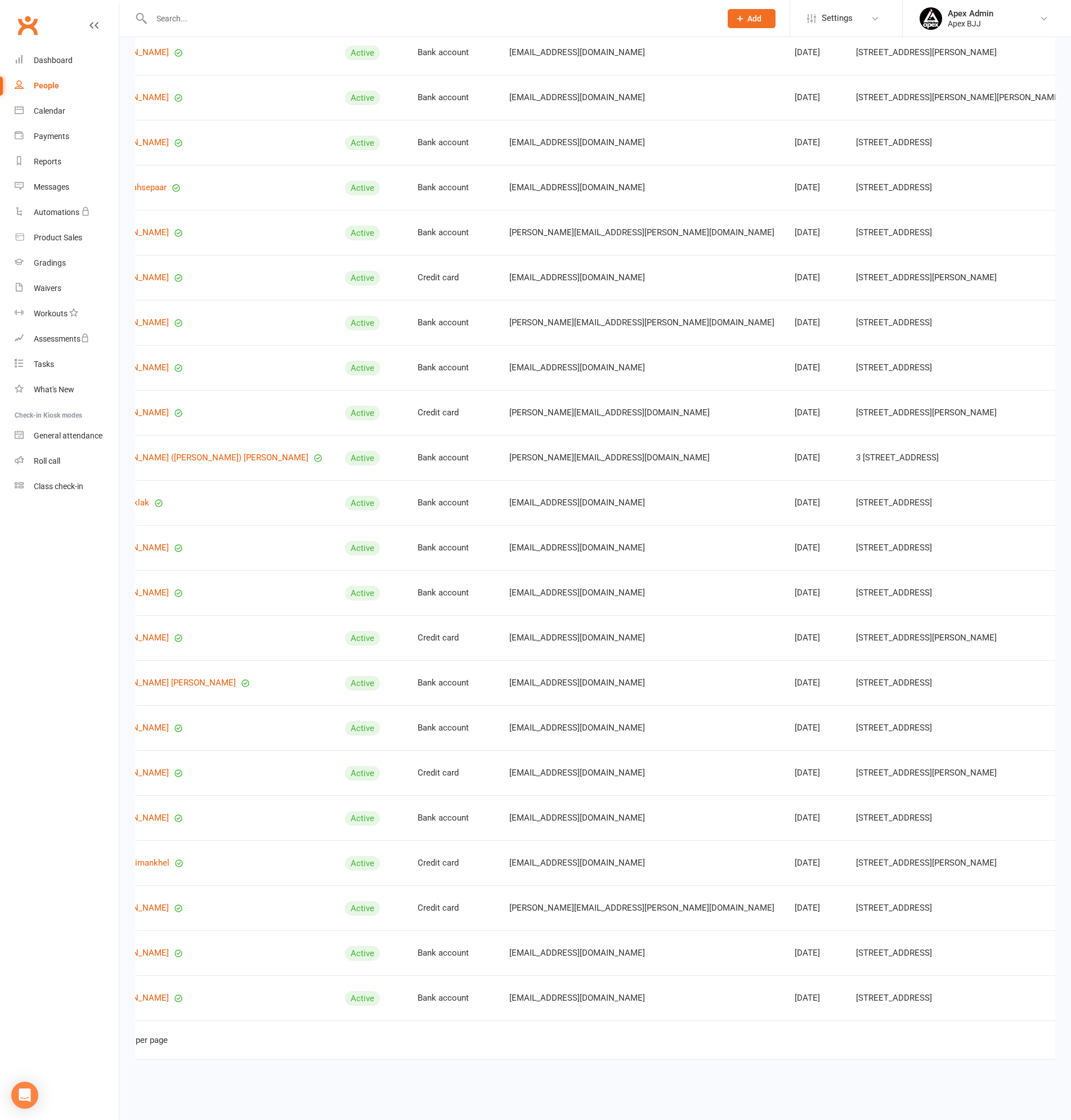
scroll to position [0, 109]
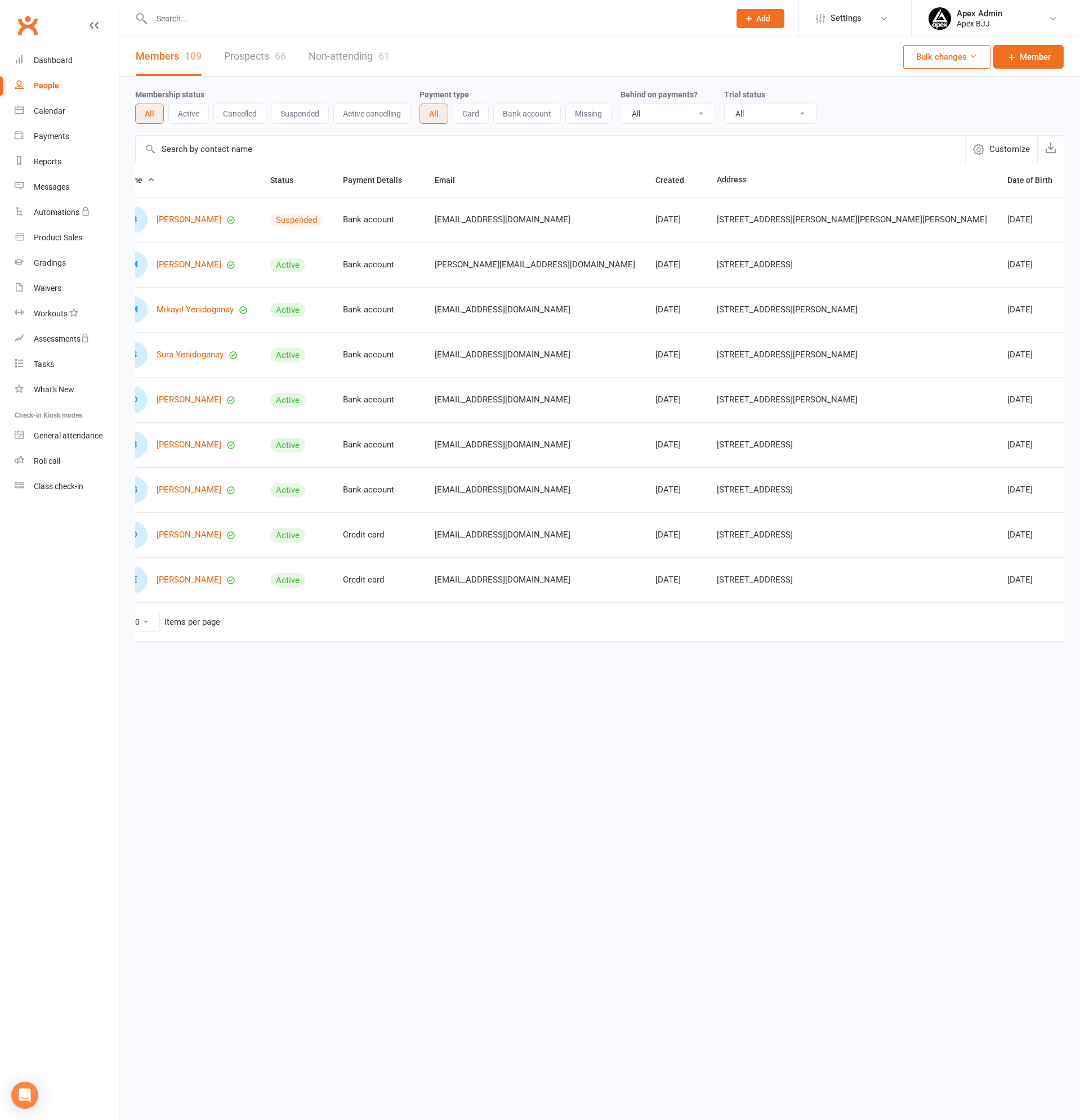
scroll to position [0, 0]
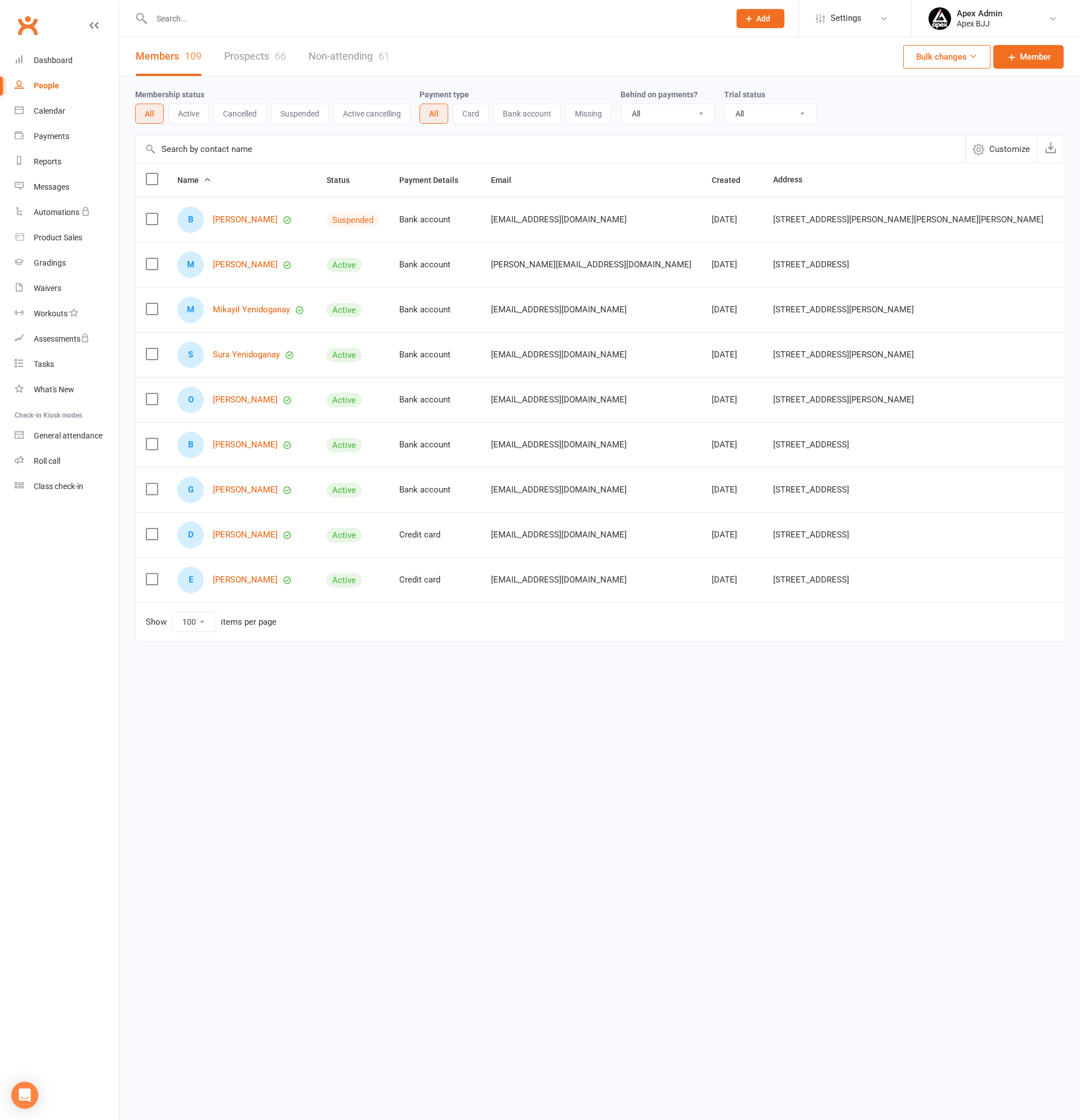
click at [42, 87] on div "People" at bounding box center [46, 85] width 25 height 9
drag, startPoint x: 955, startPoint y: 658, endPoint x: 1110, endPoint y: 661, distance: 155.0
click at [1079, 661] on html "Prospect Member Non-attending contact Class / event Appointment Grading event T…" at bounding box center [540, 350] width 1080 height 701
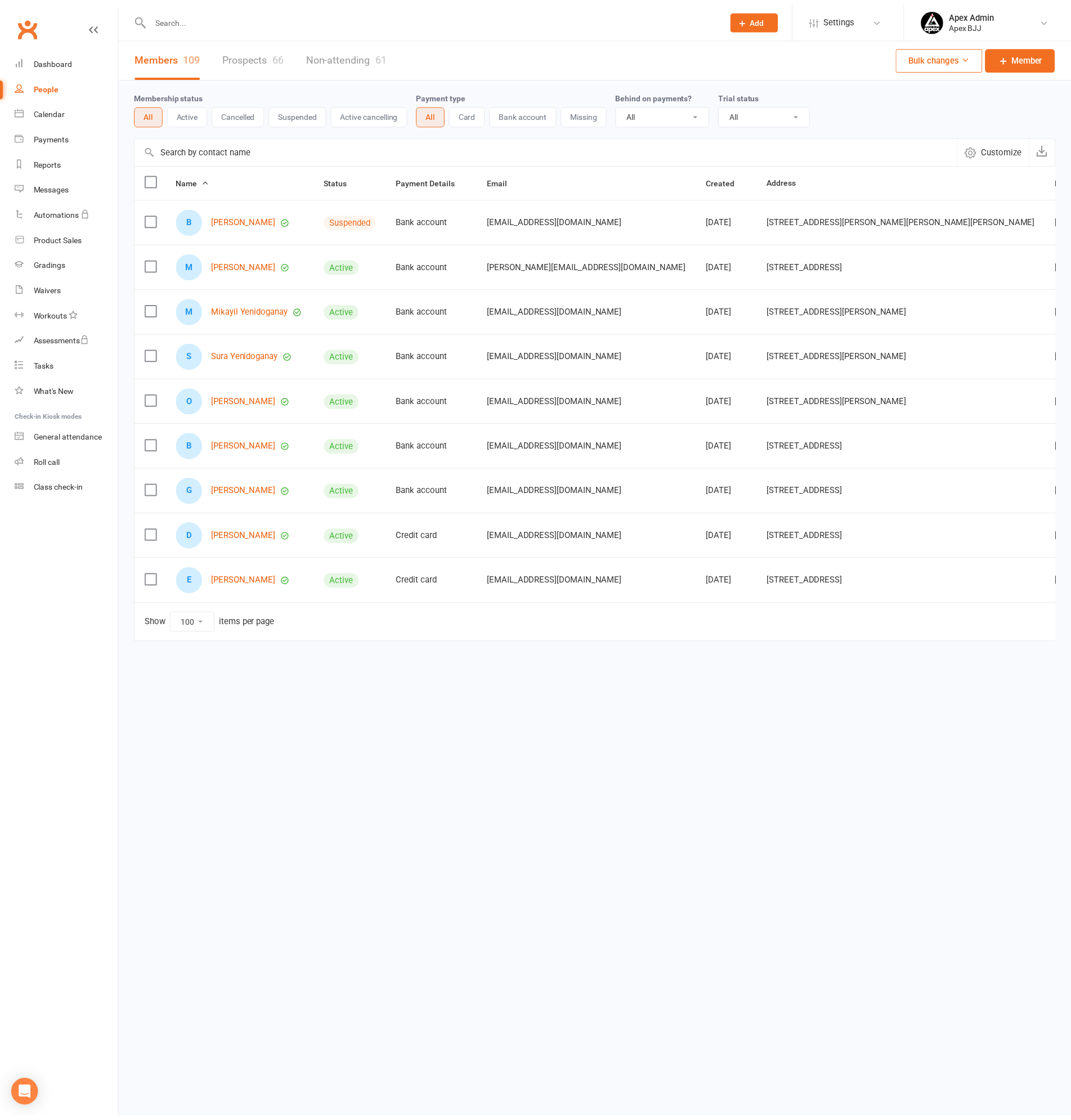
scroll to position [0, 56]
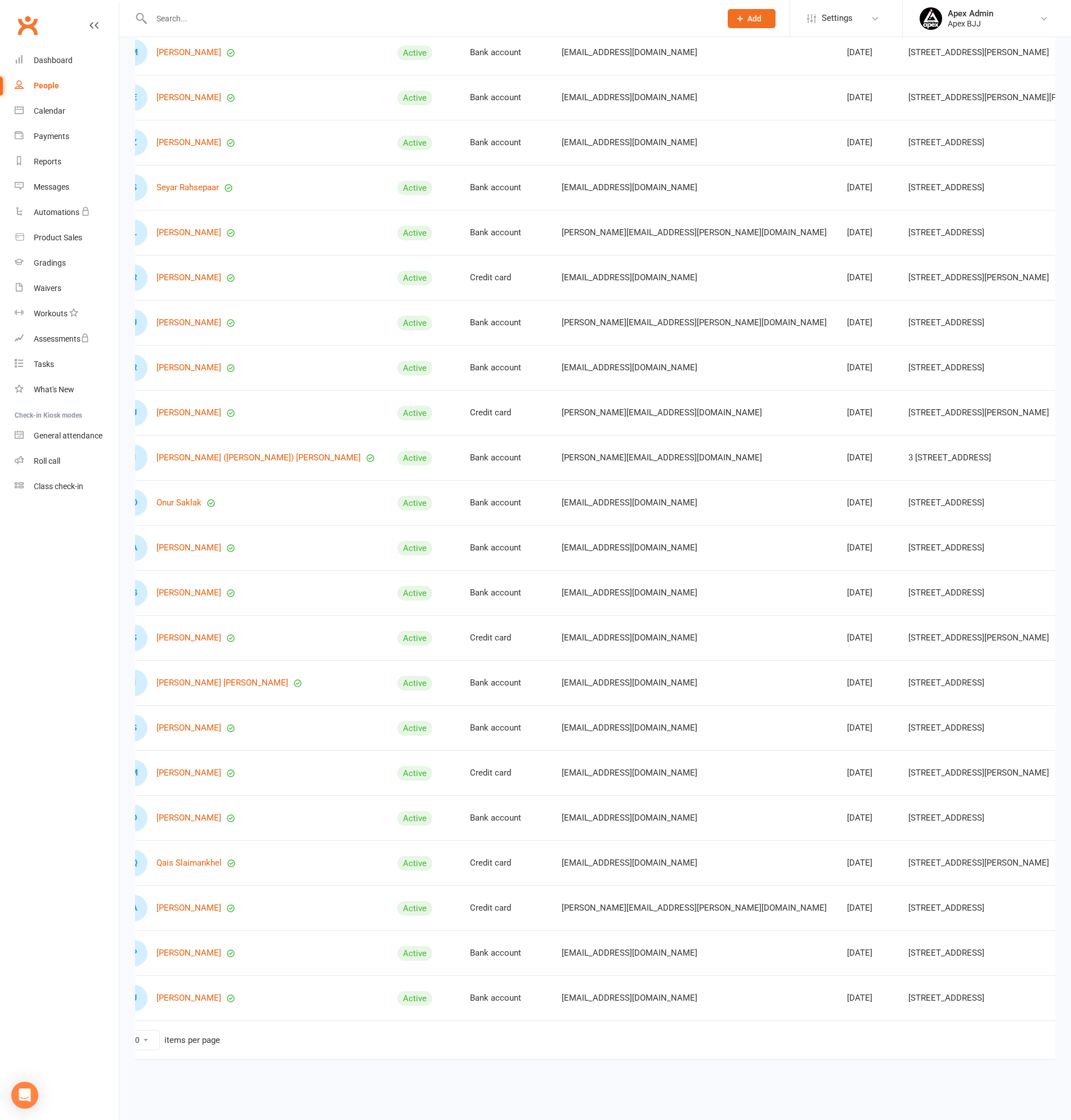
scroll to position [0, 0]
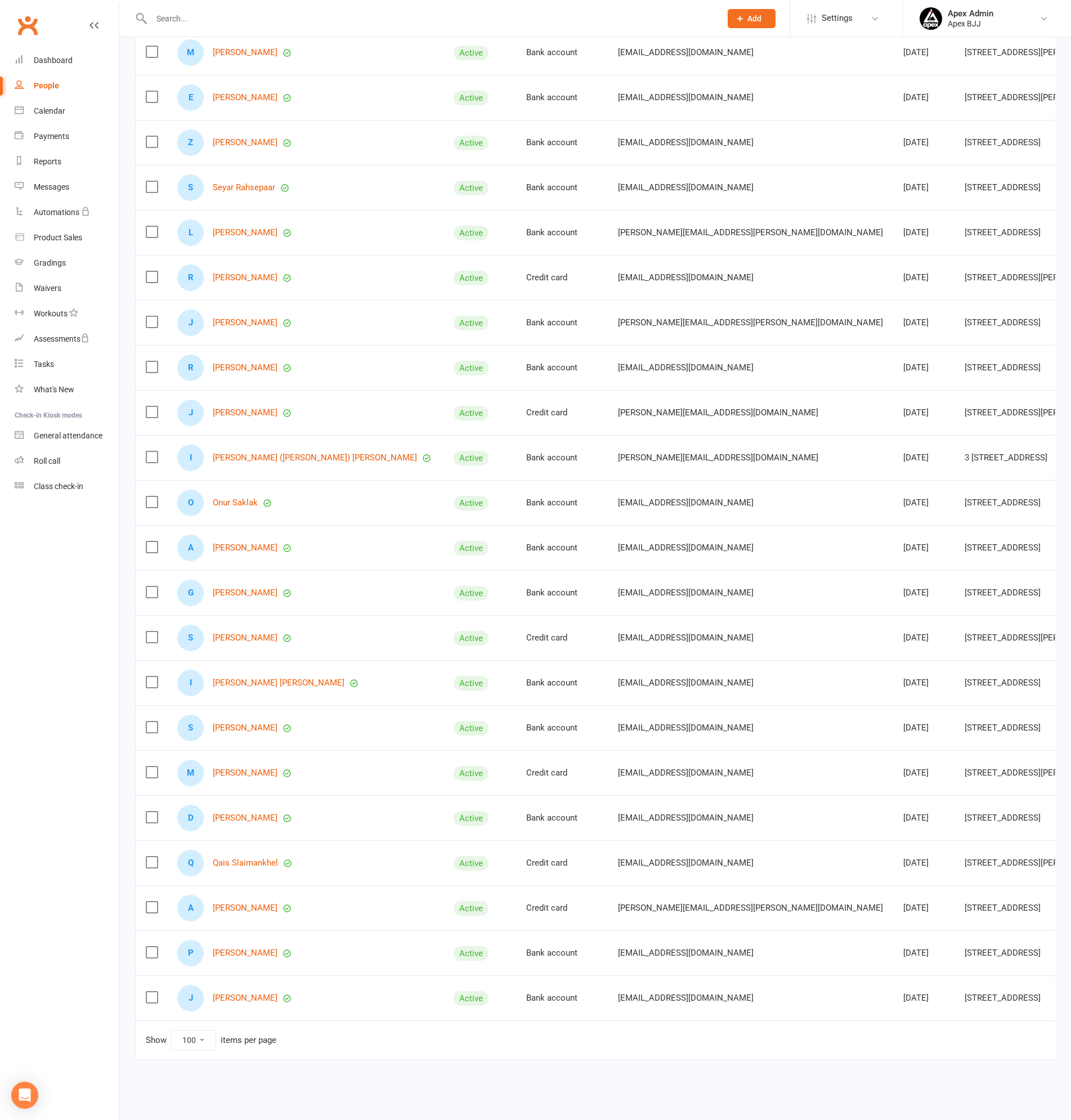
click at [50, 87] on div "People" at bounding box center [46, 85] width 25 height 9
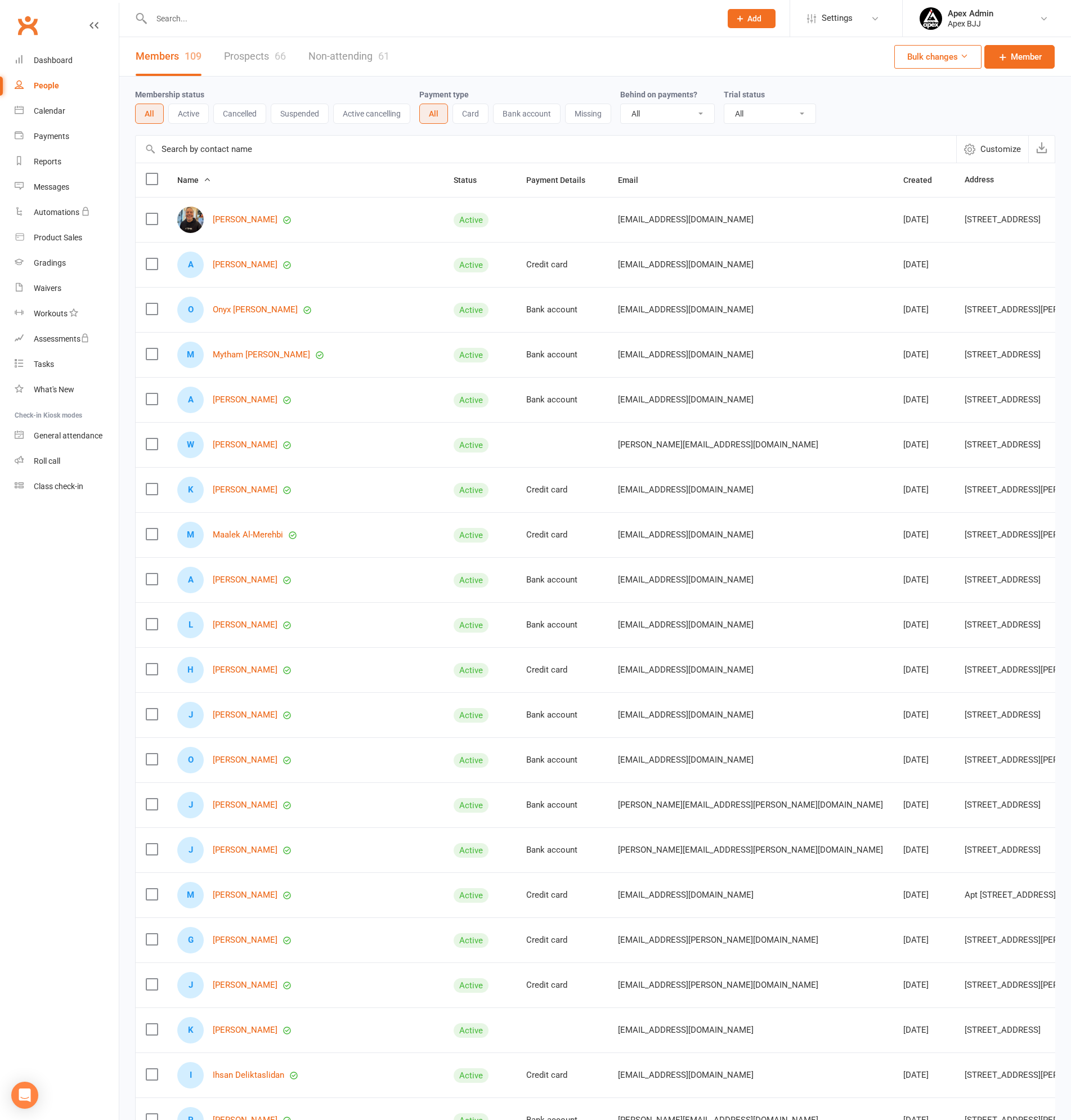
click at [249, 59] on link "Prospects 66" at bounding box center [255, 56] width 62 height 39
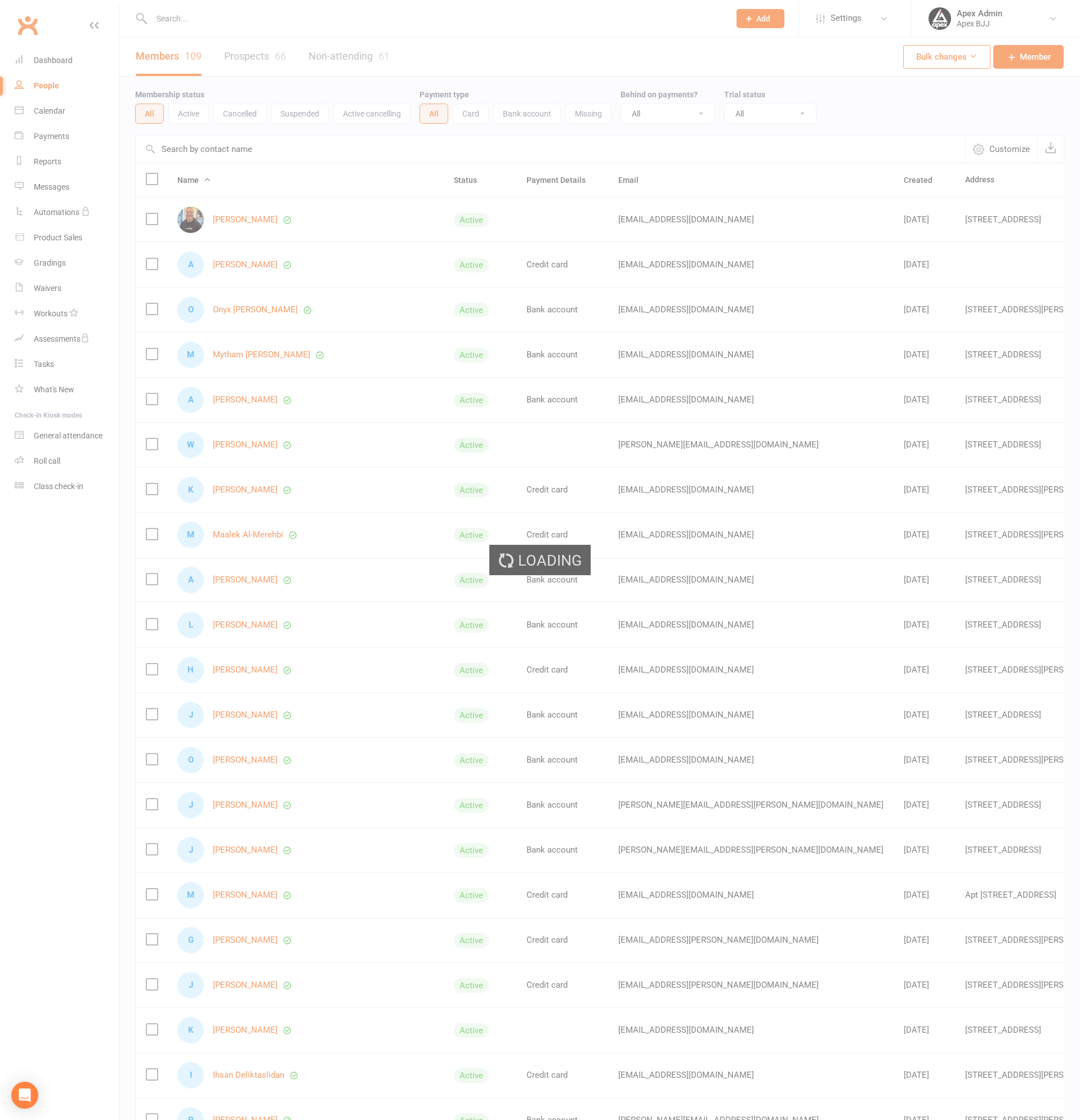
select select "100"
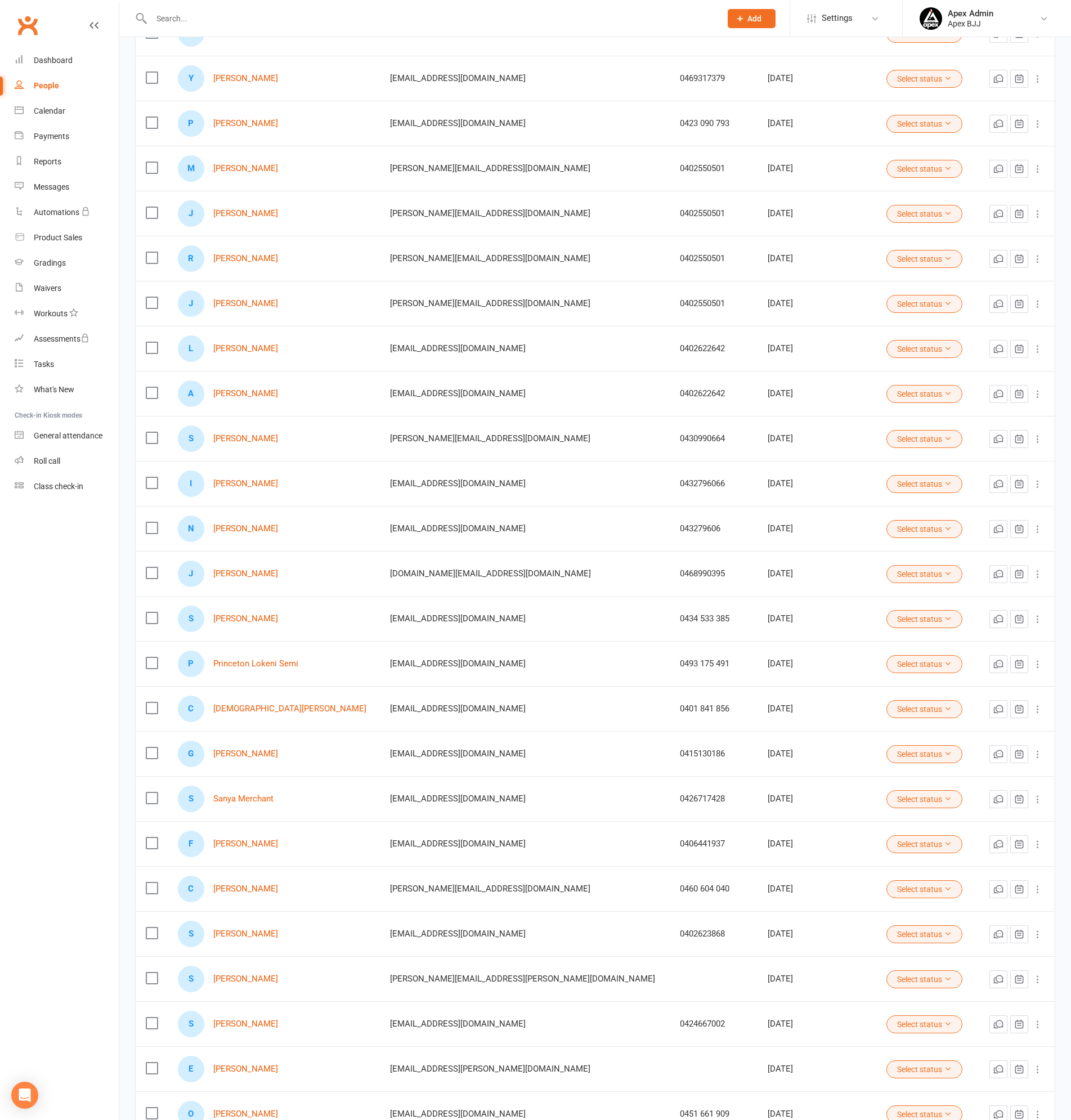
scroll to position [1689, 0]
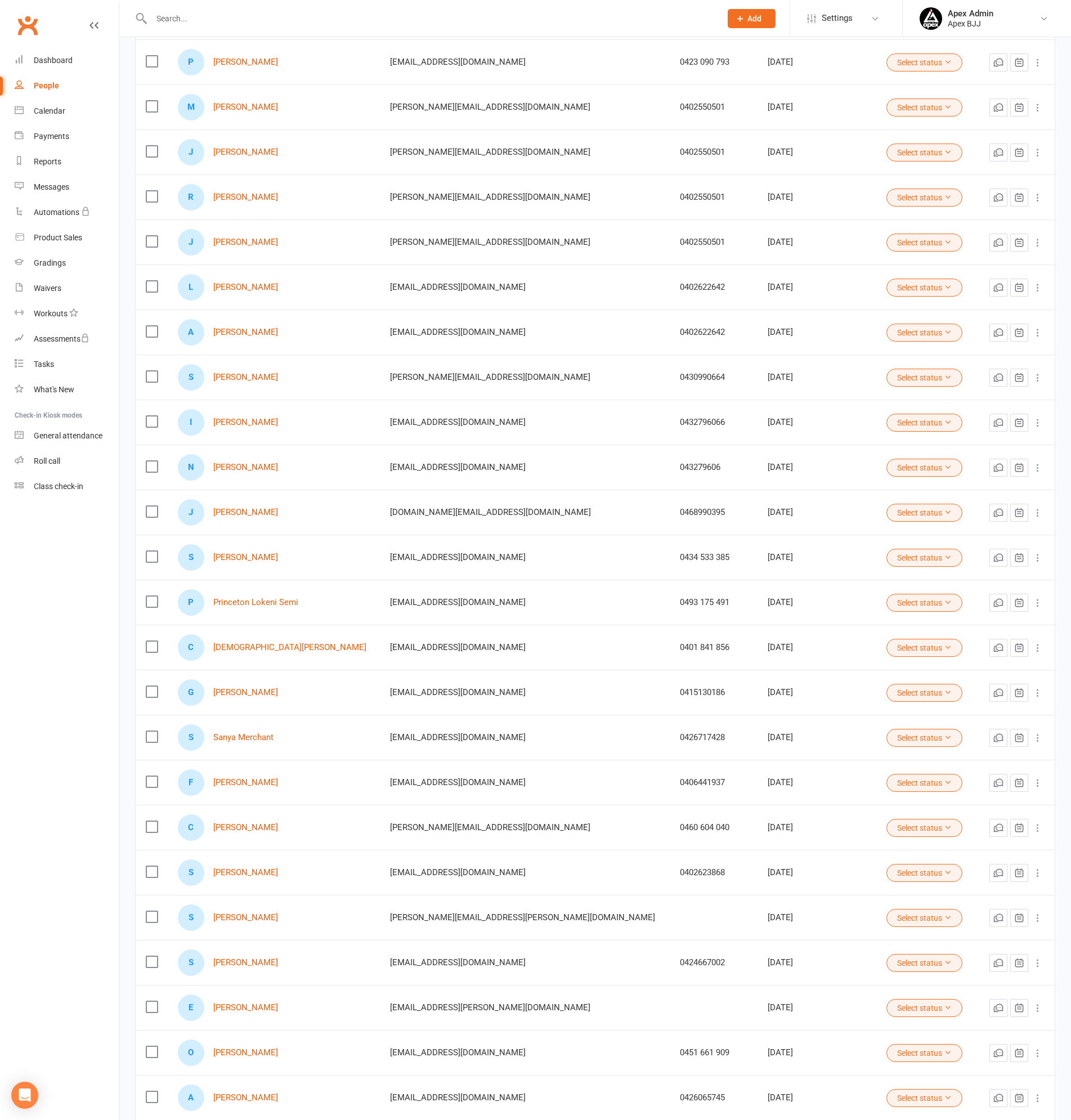
click at [151, 422] on label at bounding box center [151, 422] width 11 height 11
click at [151, 416] on input "checkbox" at bounding box center [151, 416] width 11 height 0
click at [741, 1094] on button "Archive" at bounding box center [718, 1094] width 67 height 24
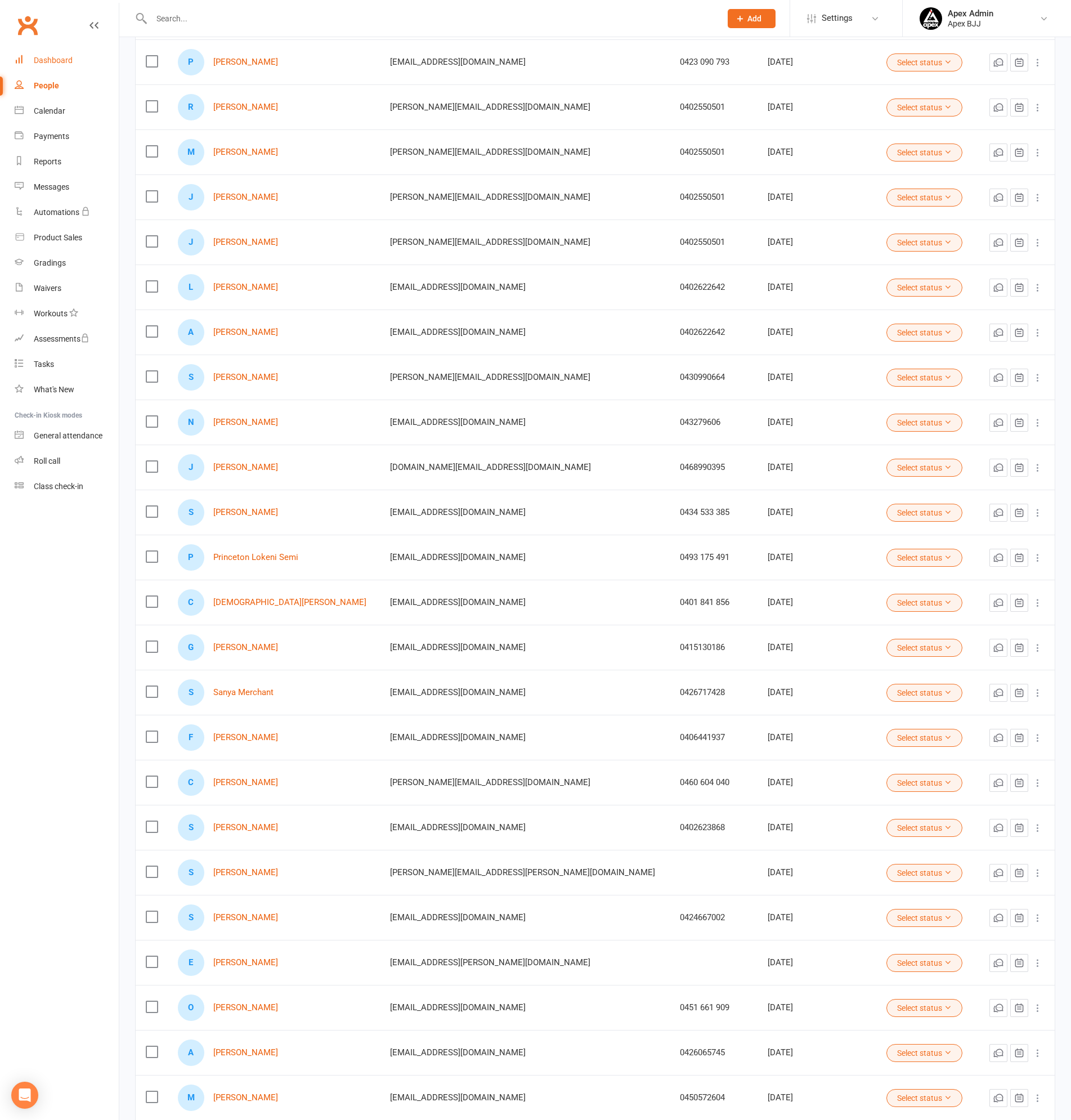
drag, startPoint x: 57, startPoint y: 56, endPoint x: 376, endPoint y: 126, distance: 326.6
click at [57, 56] on link "Dashboard" at bounding box center [66, 60] width 104 height 25
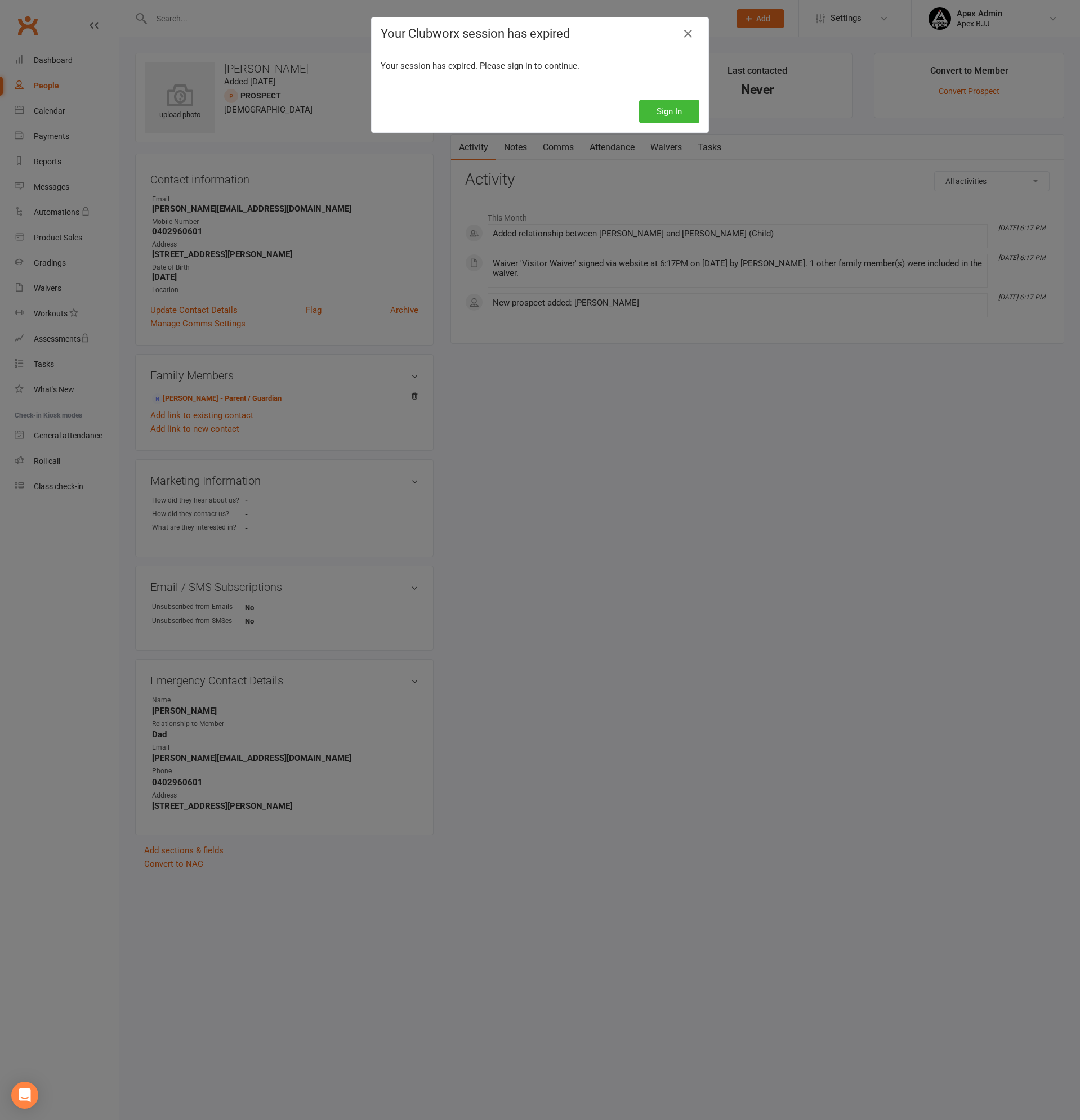
click at [667, 113] on button "Sign In" at bounding box center [669, 111] width 60 height 24
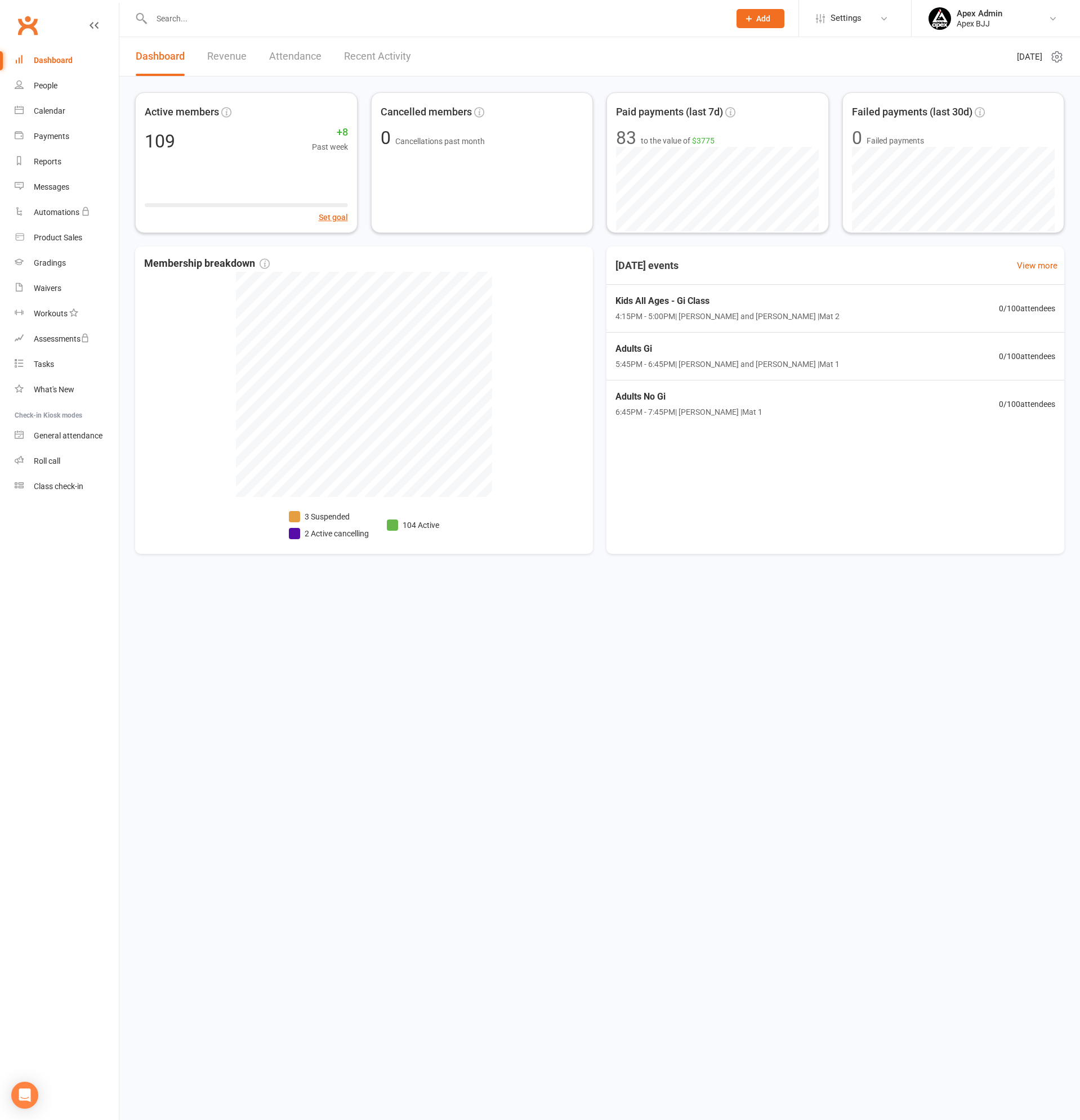
click at [211, 20] on input "text" at bounding box center [435, 18] width 573 height 16
type input "talia"
click at [224, 49] on div "[PERSON_NAME][EMAIL_ADDRESS][DOMAIN_NAME]" at bounding box center [311, 50] width 175 height 16
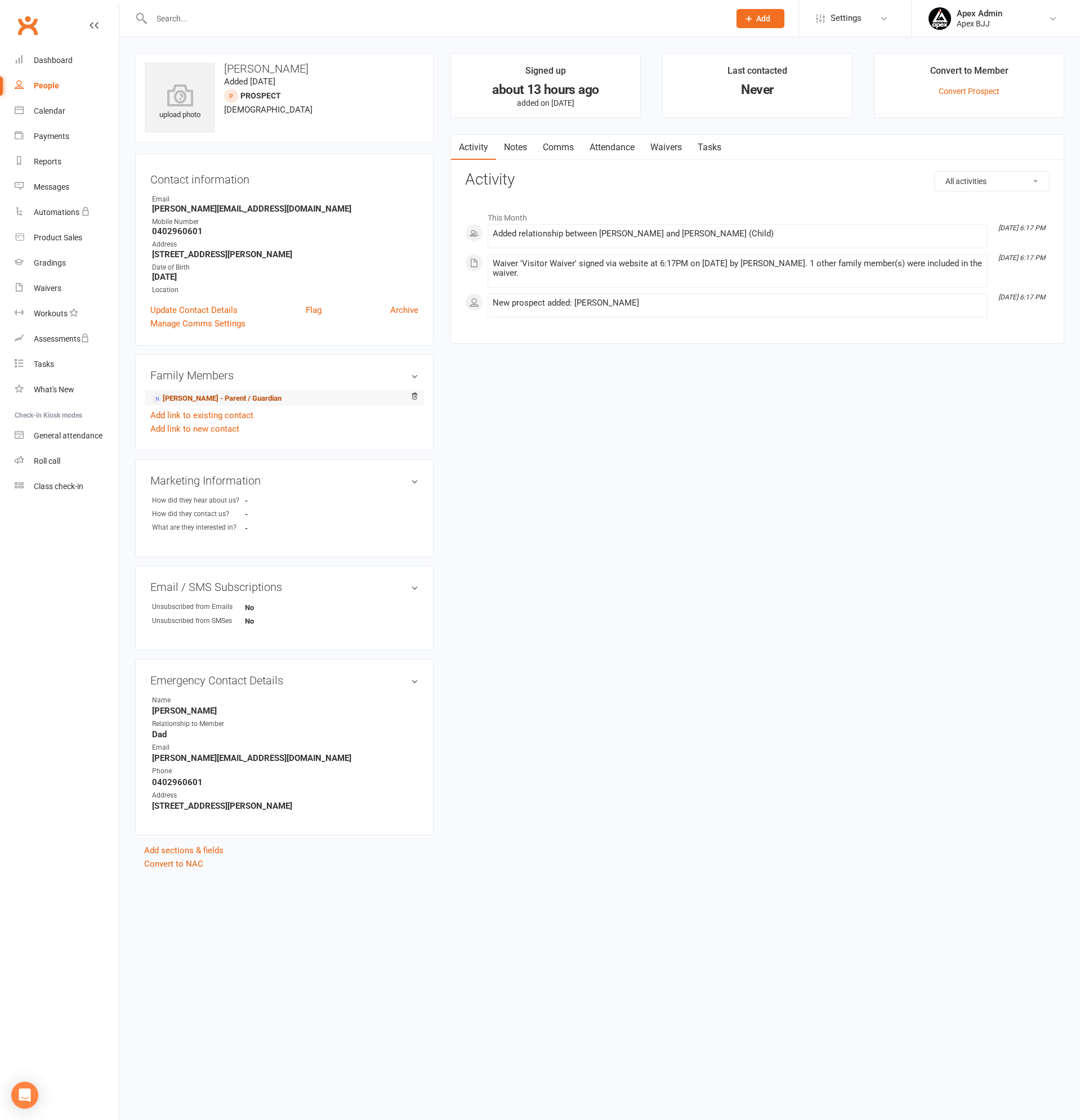
click at [270, 399] on link "[PERSON_NAME] - Parent / Guardian" at bounding box center [216, 399] width 129 height 11
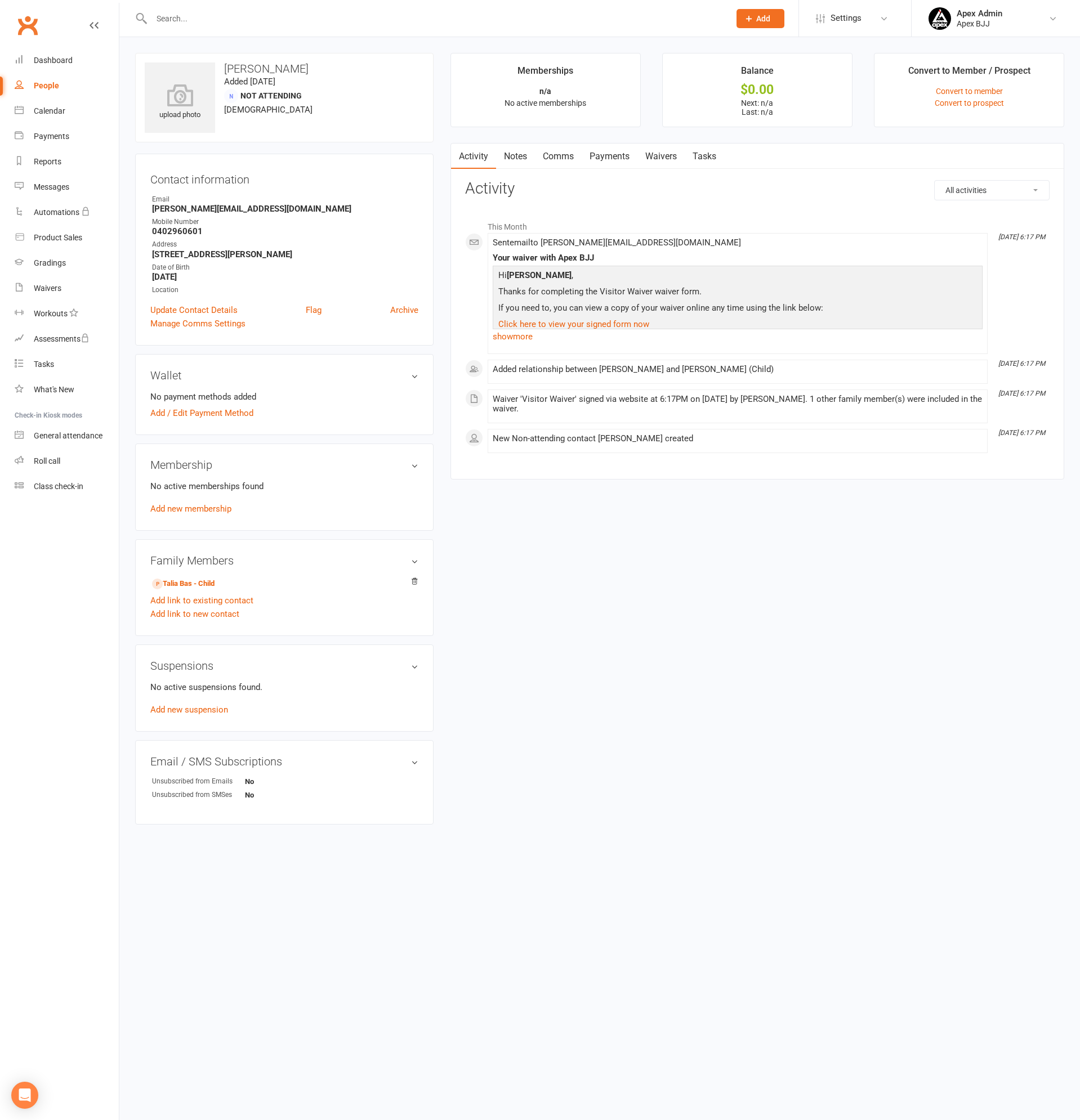
click at [193, 20] on input "text" at bounding box center [435, 18] width 573 height 16
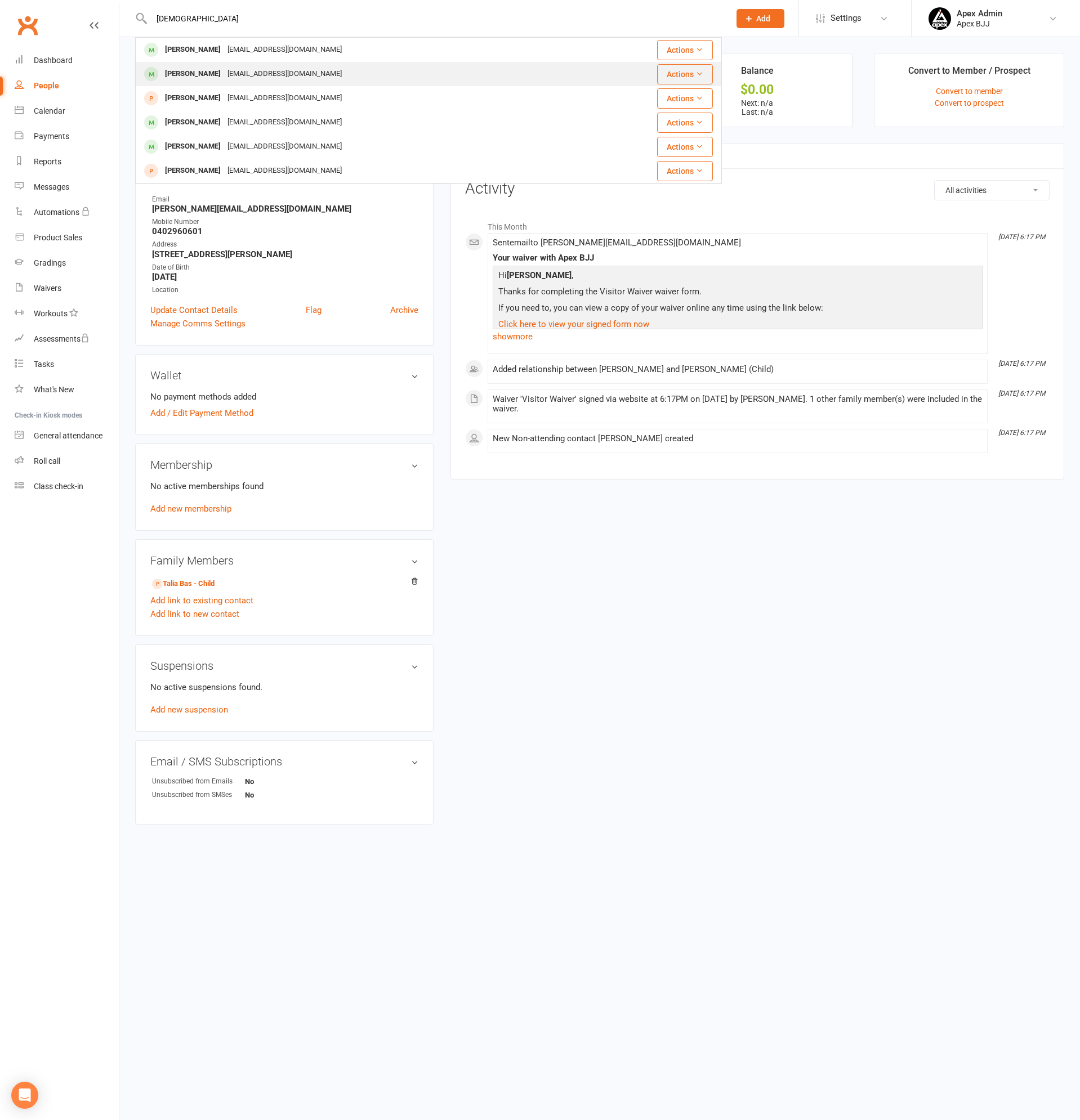
type input "[DEMOGRAPHIC_DATA]"
click at [224, 73] on div "[EMAIL_ADDRESS][DOMAIN_NAME]" at bounding box center [284, 74] width 121 height 16
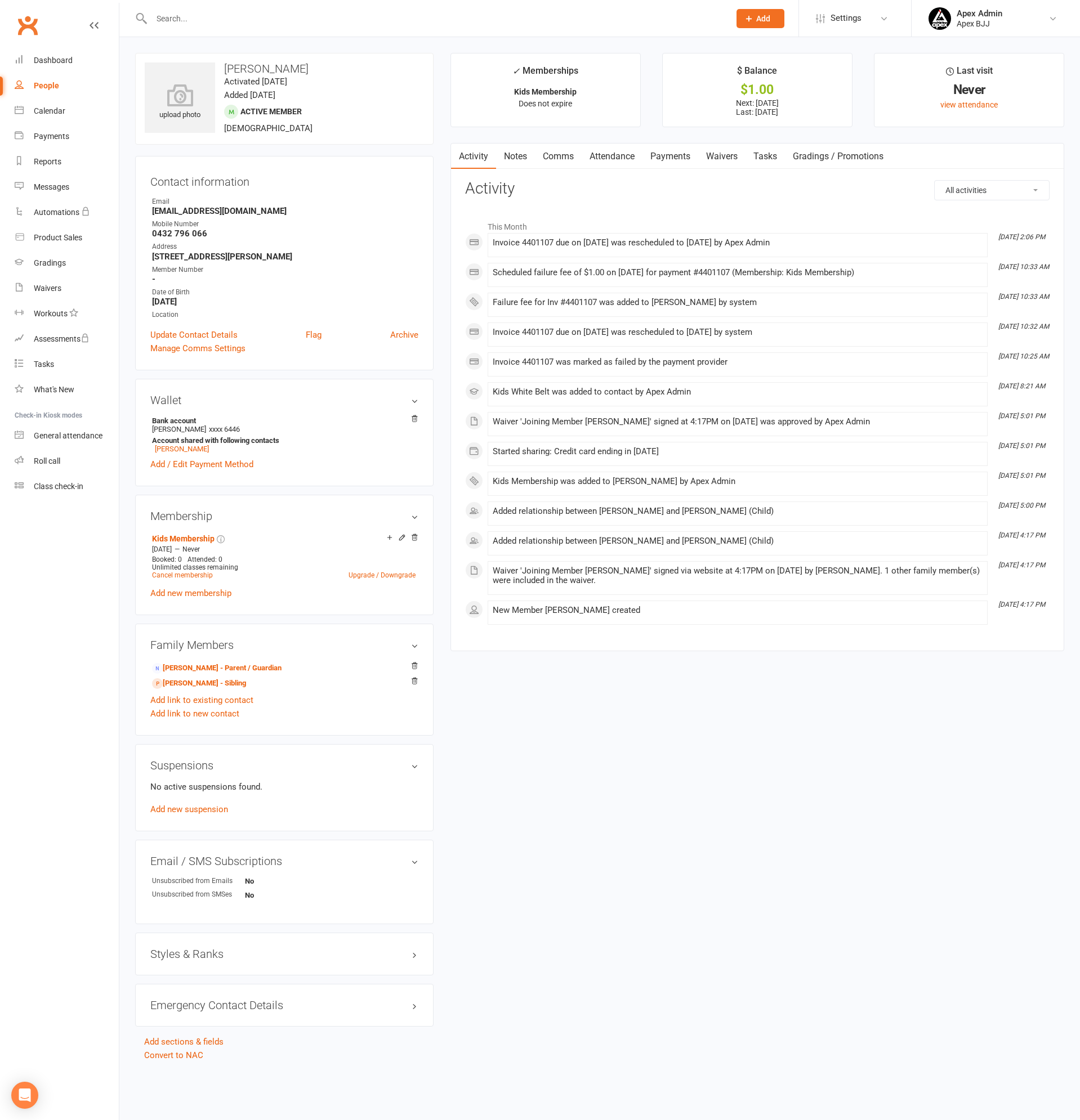
click at [661, 149] on link "Payments" at bounding box center [670, 157] width 56 height 26
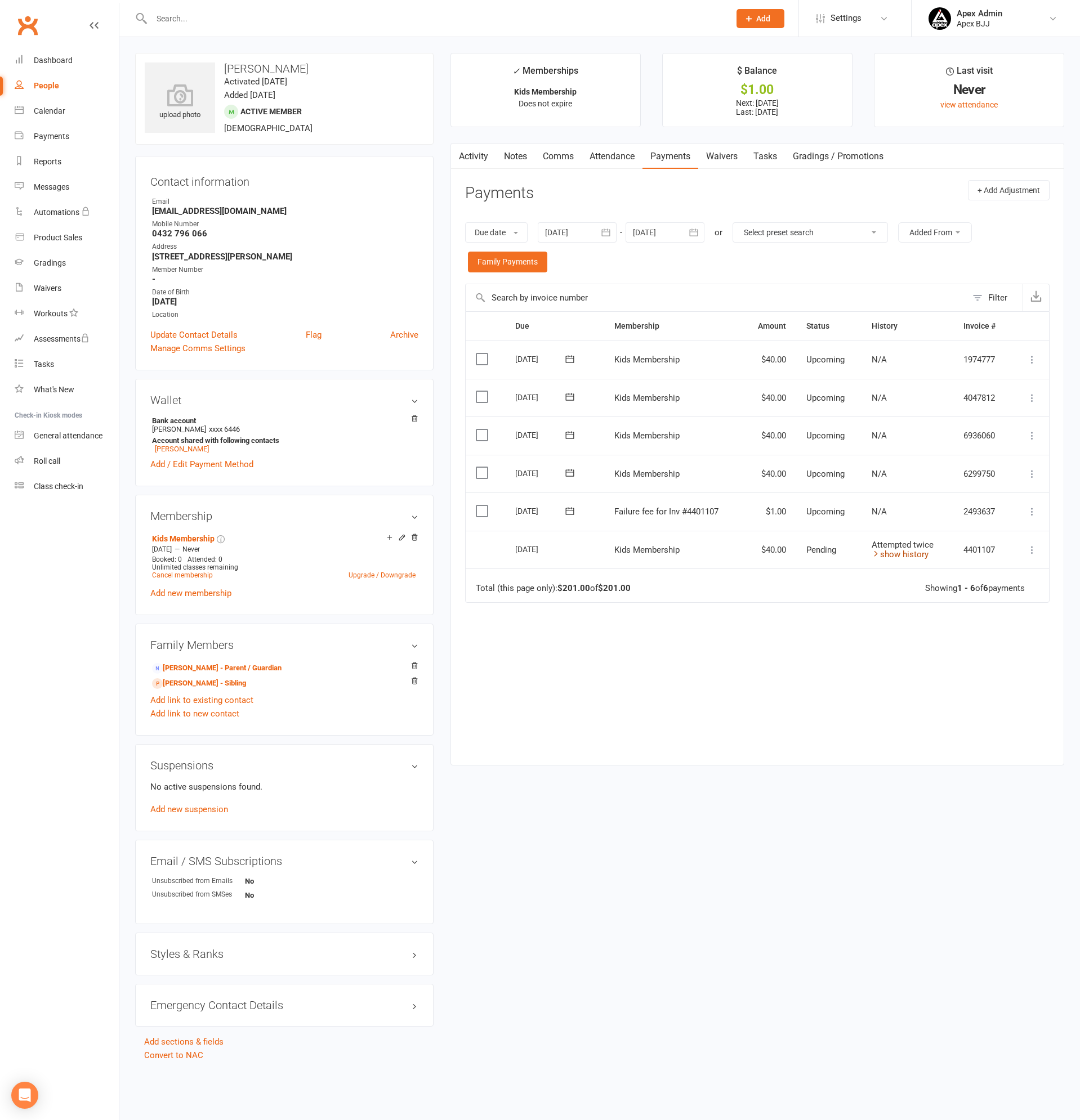
click at [913, 552] on link "show history" at bounding box center [900, 554] width 57 height 10
click at [174, 16] on input "text" at bounding box center [435, 18] width 573 height 16
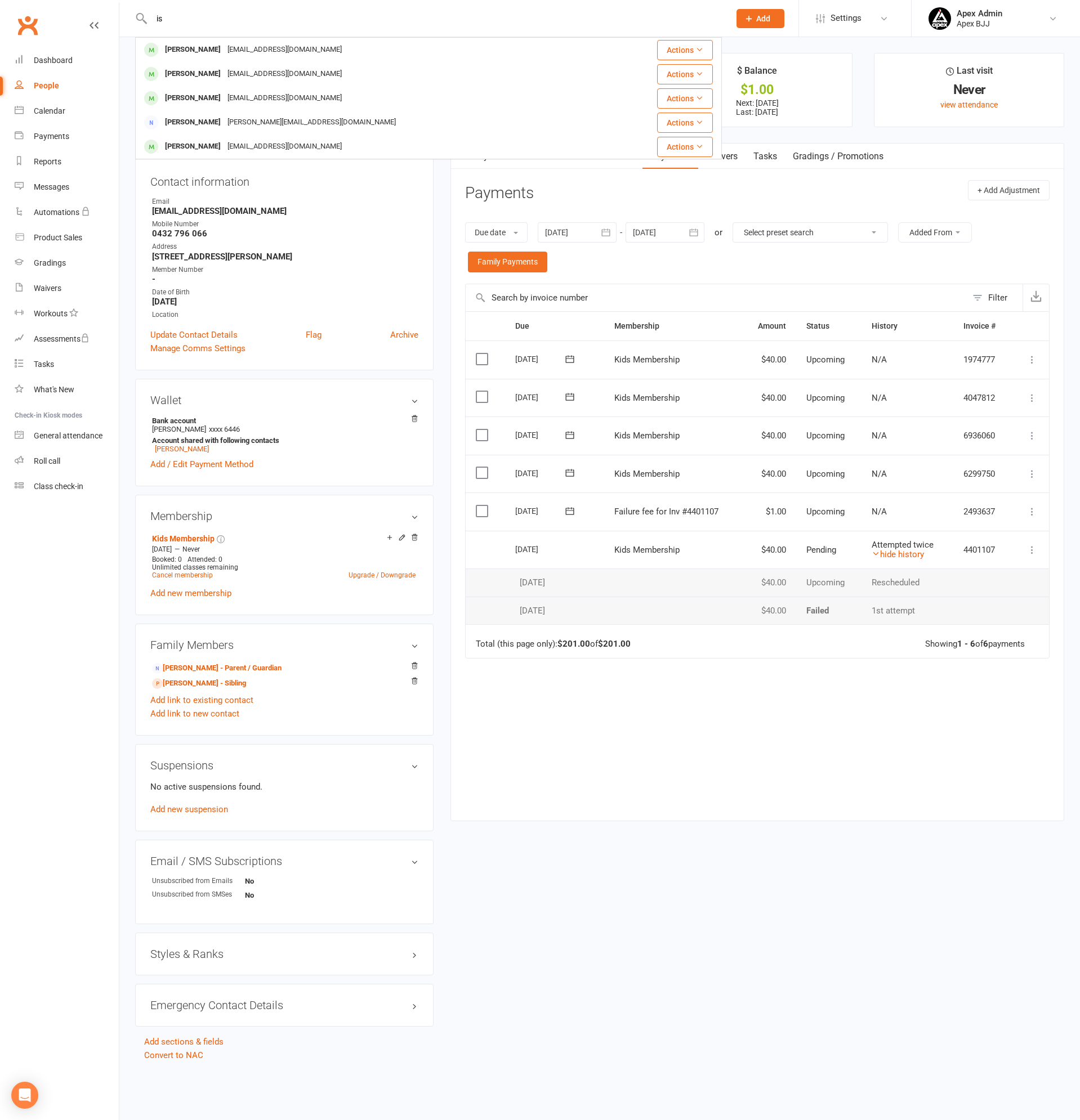
type input "i"
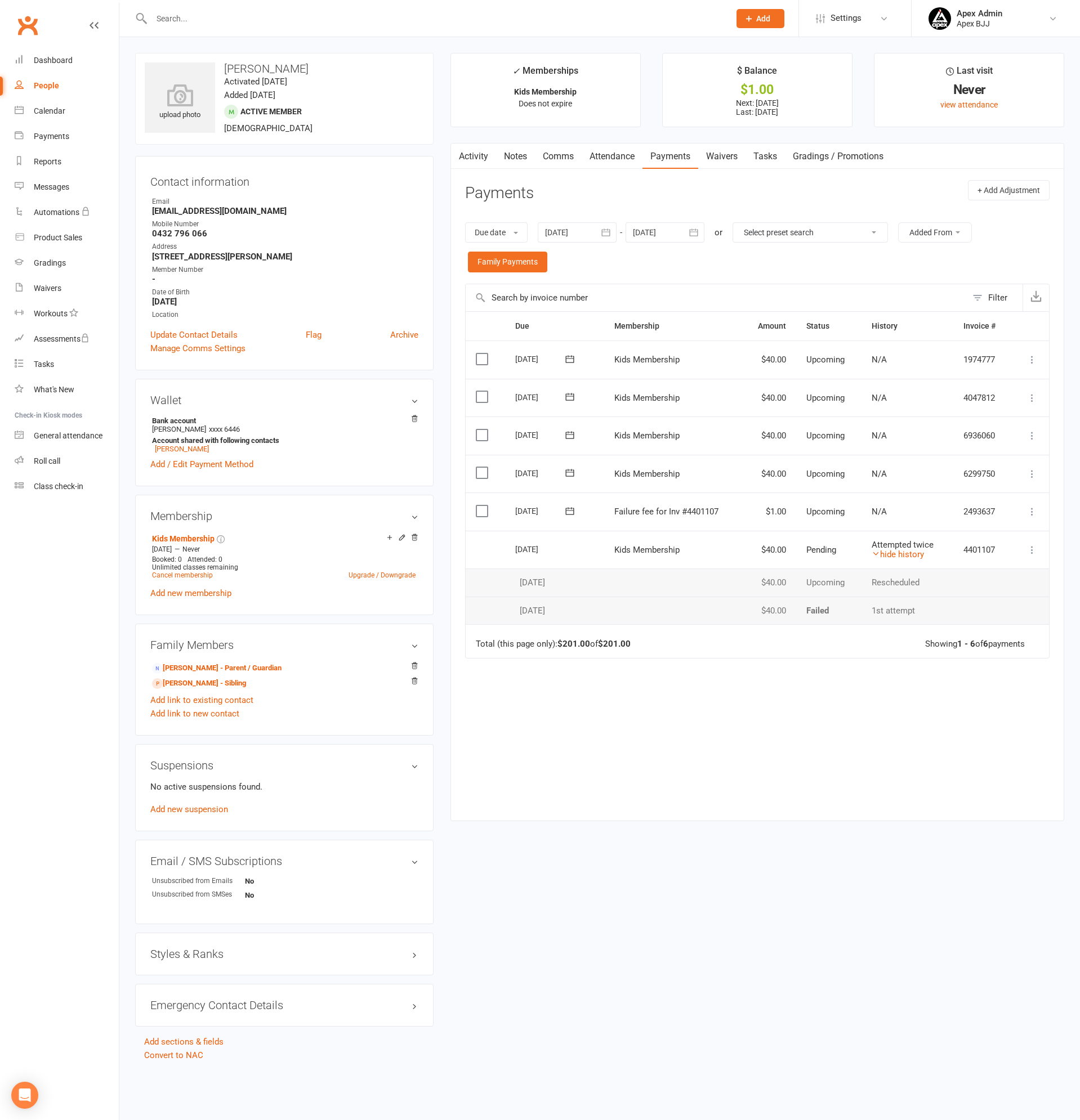
click at [199, 20] on input "text" at bounding box center [435, 18] width 573 height 16
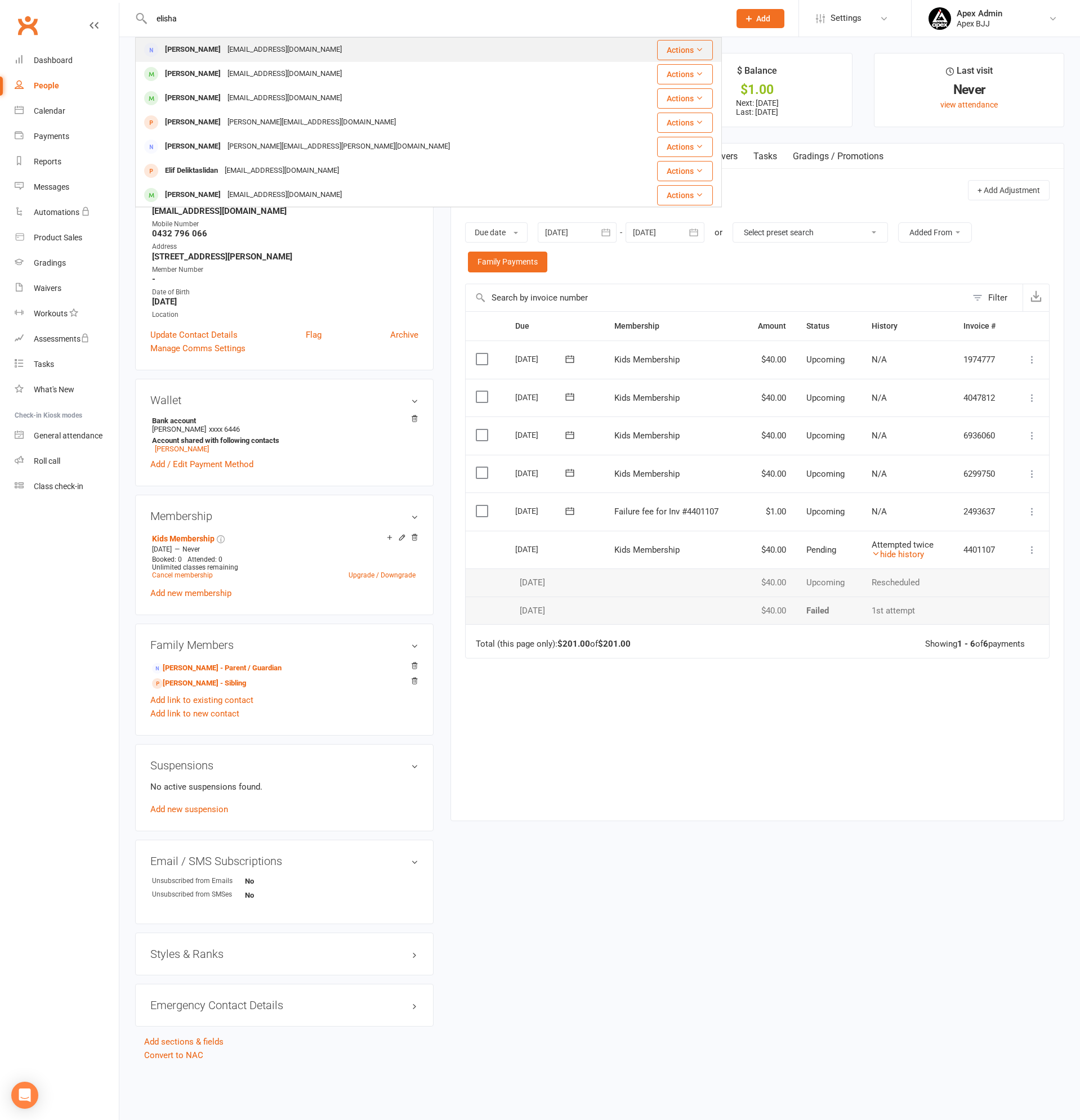
type input "elisha"
click at [199, 51] on div "[PERSON_NAME]" at bounding box center [193, 50] width 62 height 16
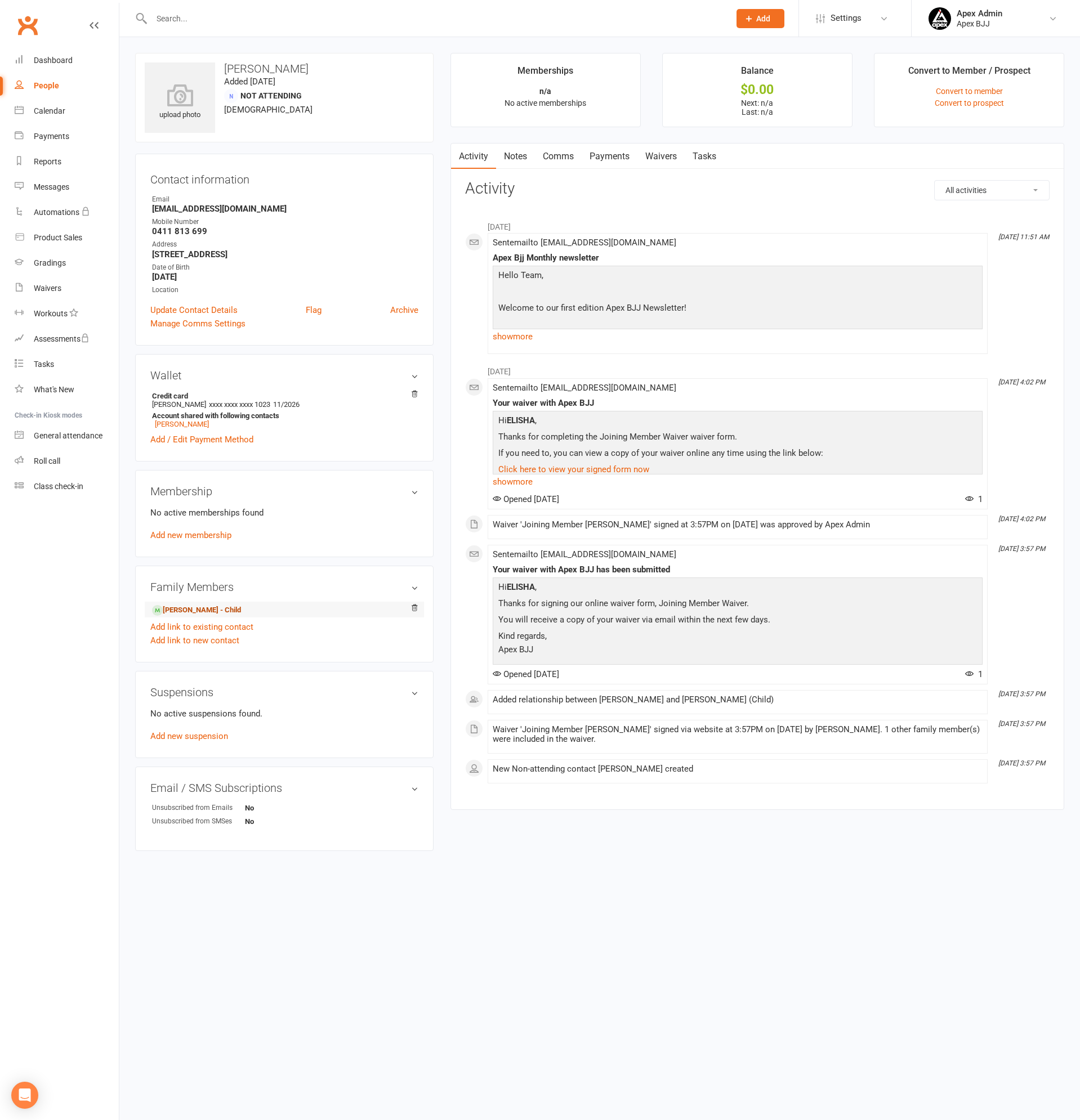
click at [199, 609] on link "[PERSON_NAME] - Child" at bounding box center [196, 610] width 89 height 11
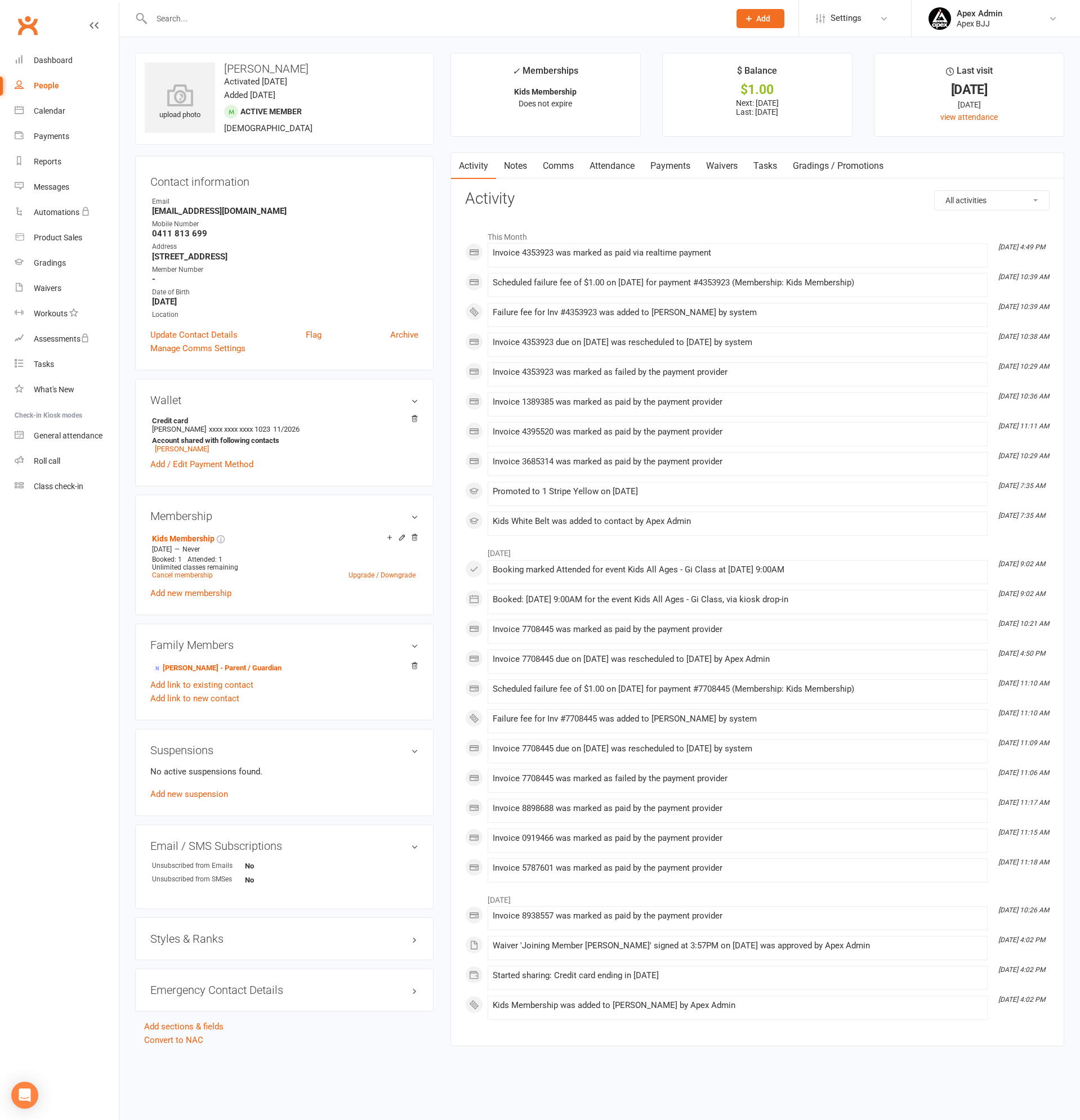
click at [685, 158] on link "Payments" at bounding box center [670, 166] width 56 height 26
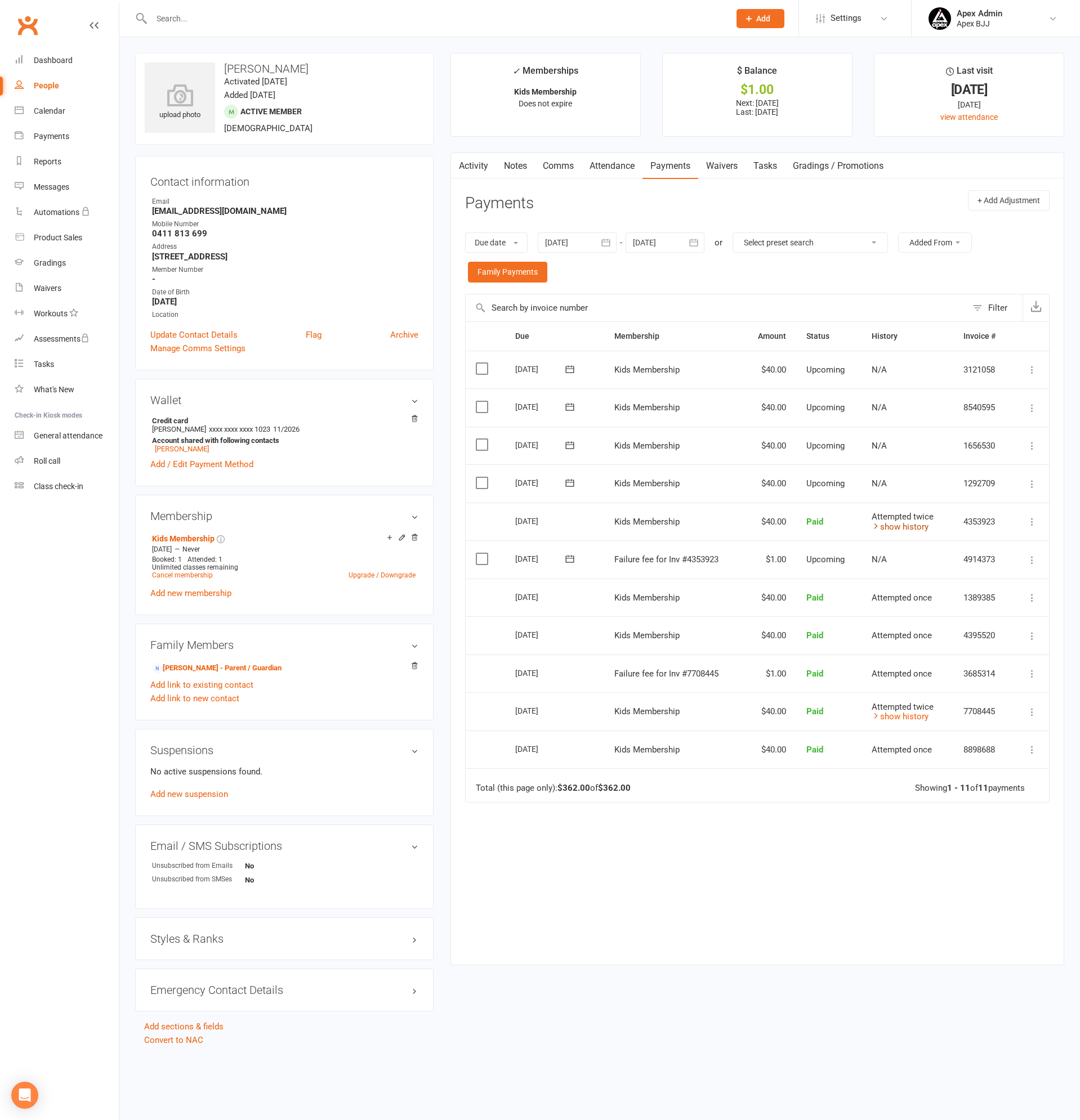
click at [912, 530] on link "show history" at bounding box center [900, 527] width 57 height 10
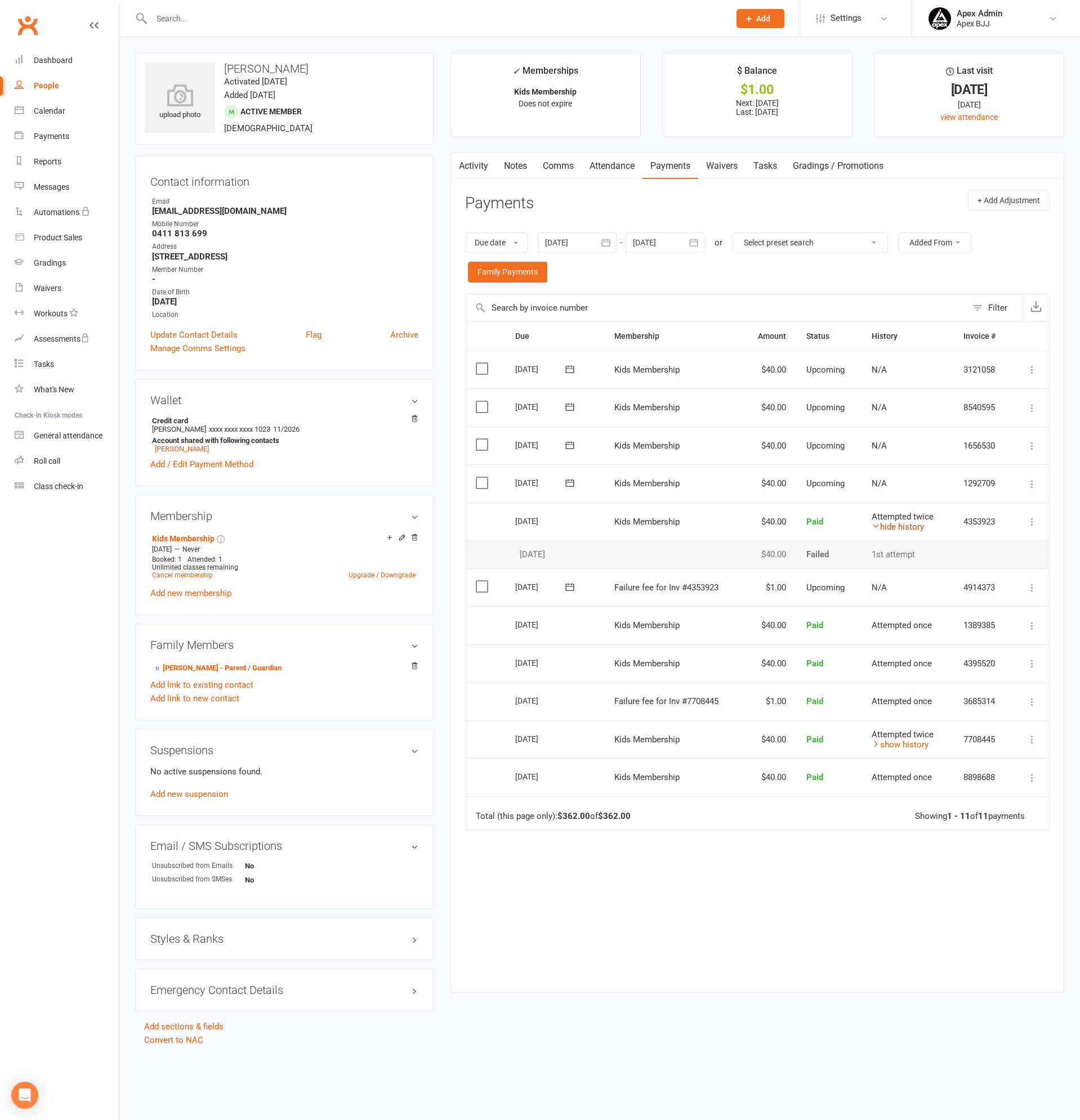
click at [912, 529] on link "hide history" at bounding box center [898, 527] width 52 height 10
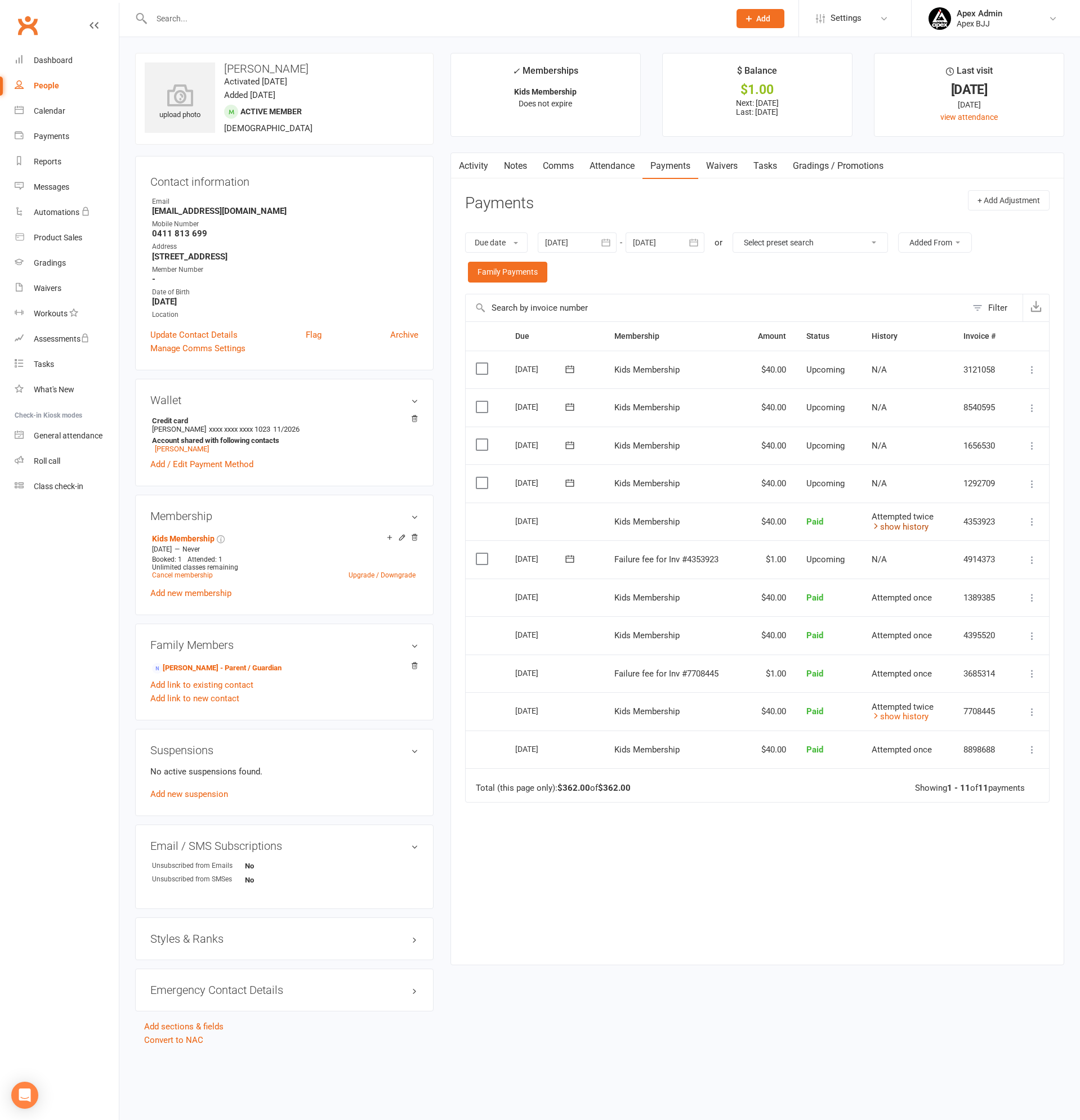
click at [912, 529] on link "show history" at bounding box center [900, 527] width 57 height 10
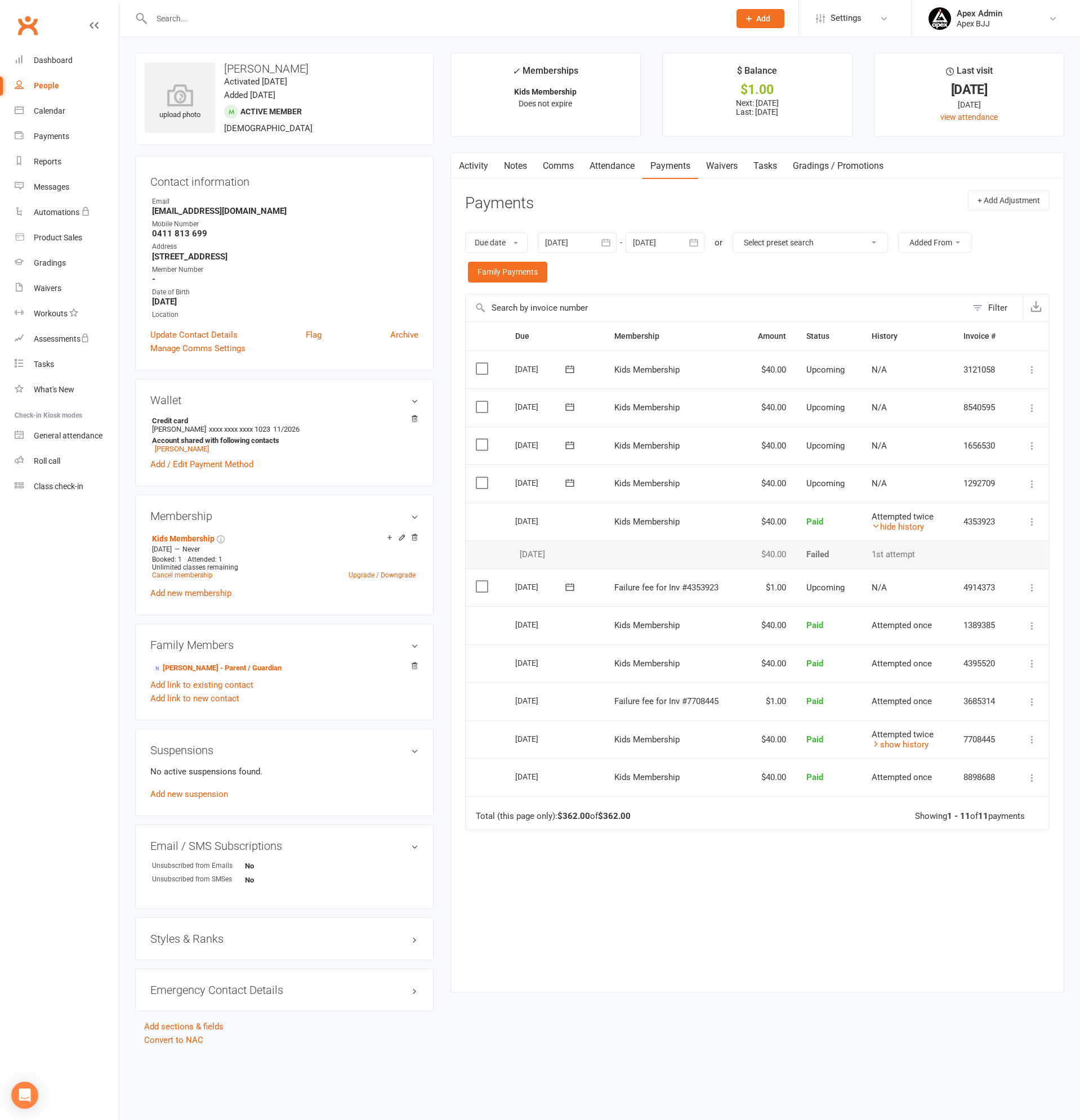
click at [1029, 523] on icon at bounding box center [1032, 522] width 11 height 11
click at [952, 561] on link "More Info" at bounding box center [982, 566] width 111 height 23
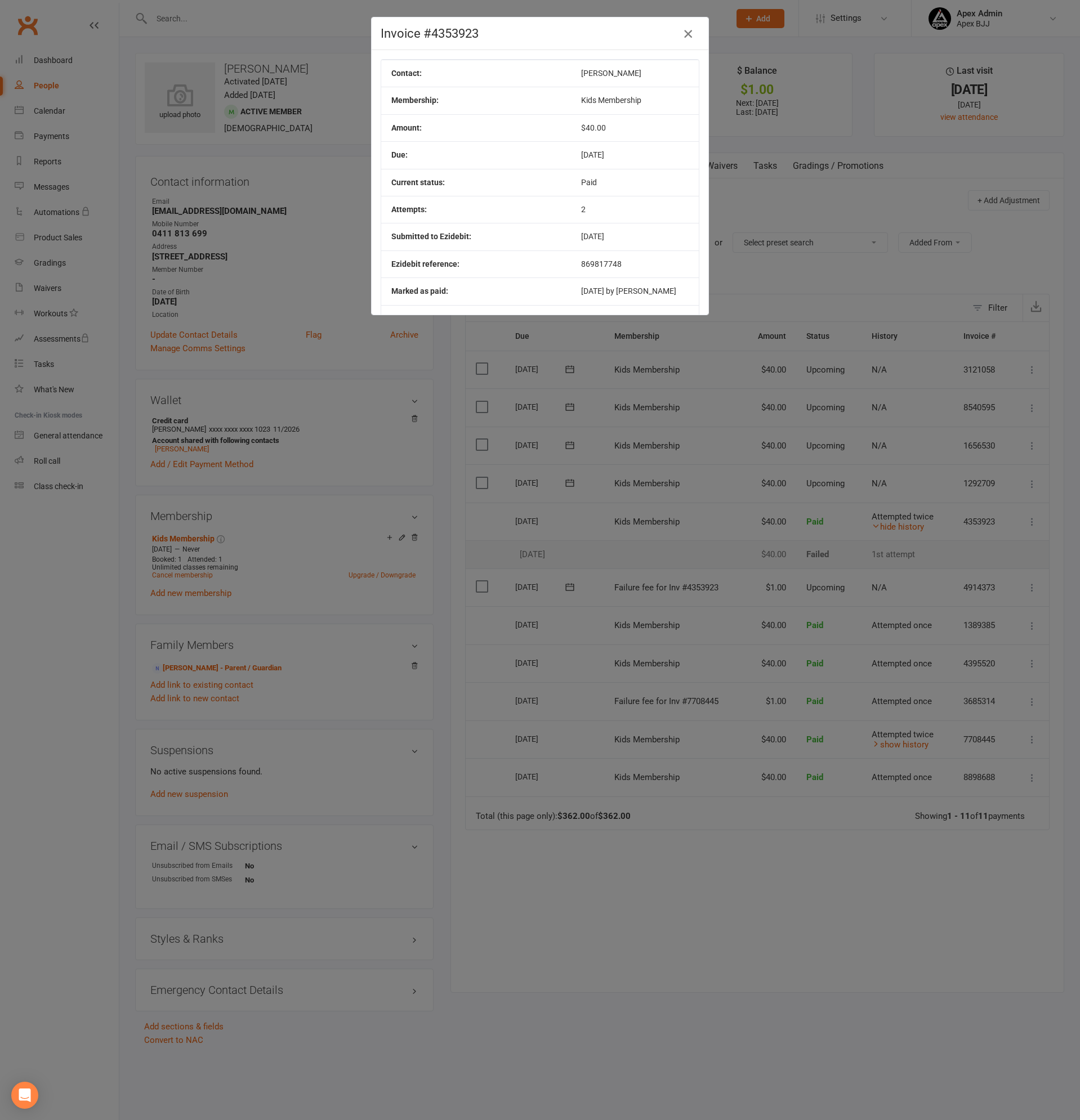
click at [685, 32] on icon "button" at bounding box center [688, 33] width 14 height 14
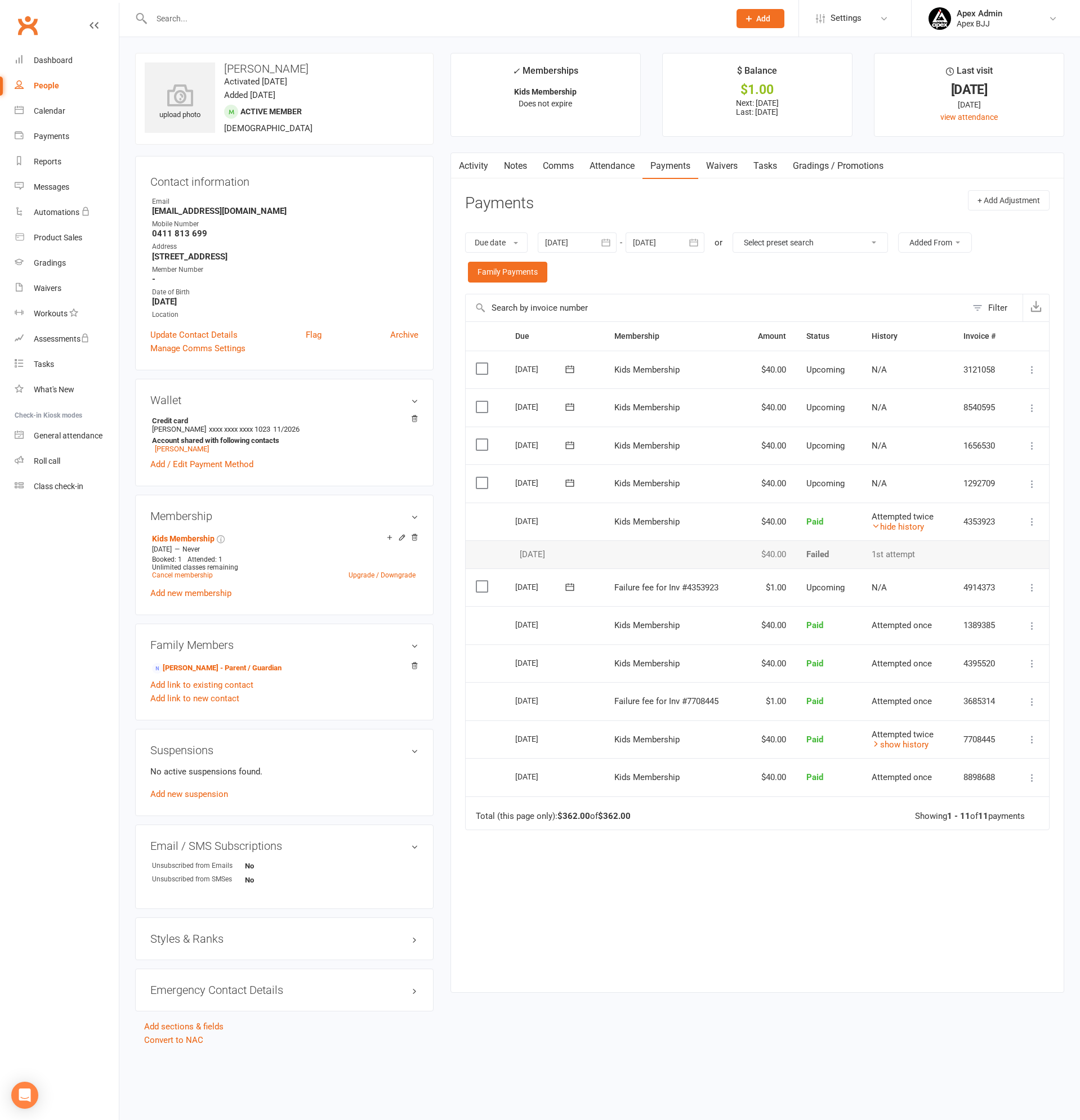
click at [58, 83] on div "People" at bounding box center [46, 85] width 25 height 9
select select "100"
